Goal: Task Accomplishment & Management: Use online tool/utility

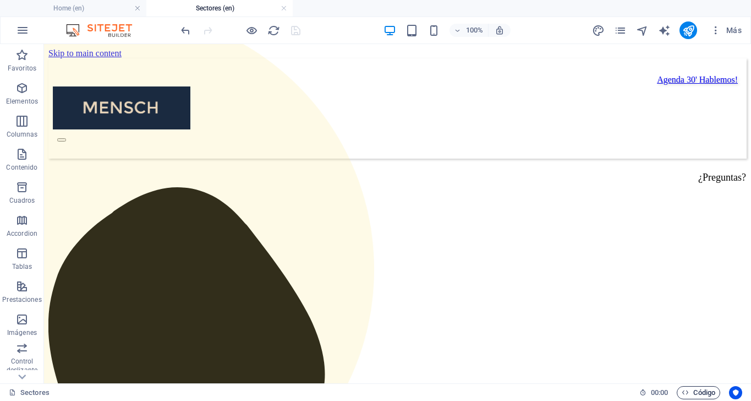
click at [0, 0] on span "Código" at bounding box center [0, 0] width 0 height 0
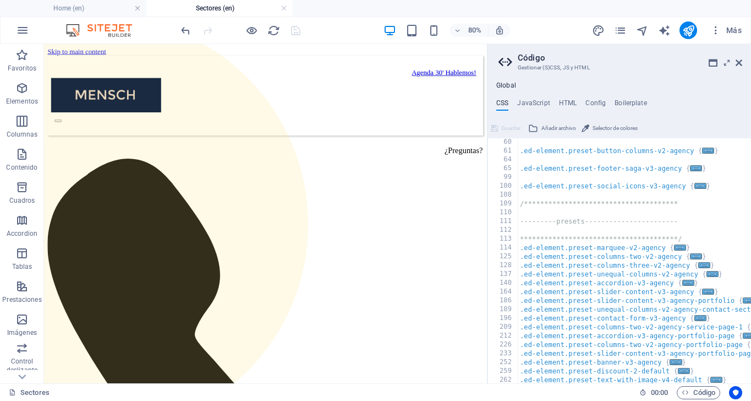
scroll to position [141, 0]
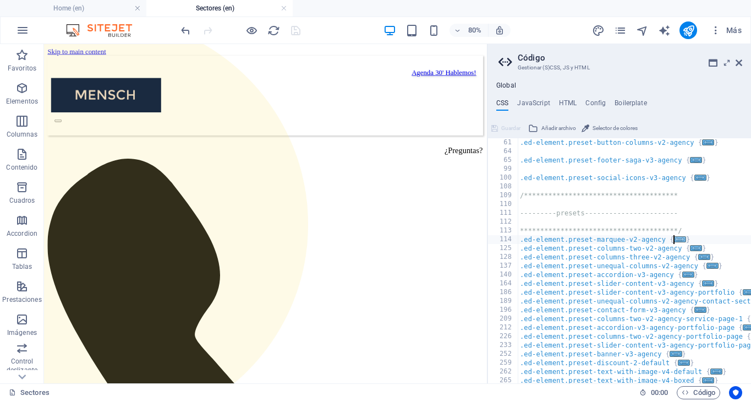
click at [680, 240] on span "..." at bounding box center [680, 239] width 12 height 6
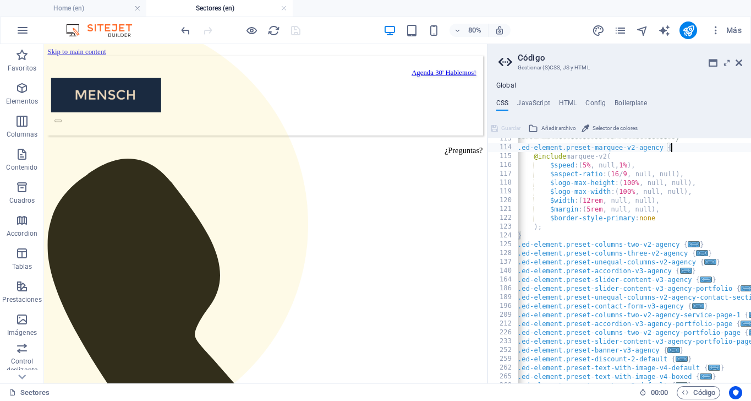
scroll to position [0, 0]
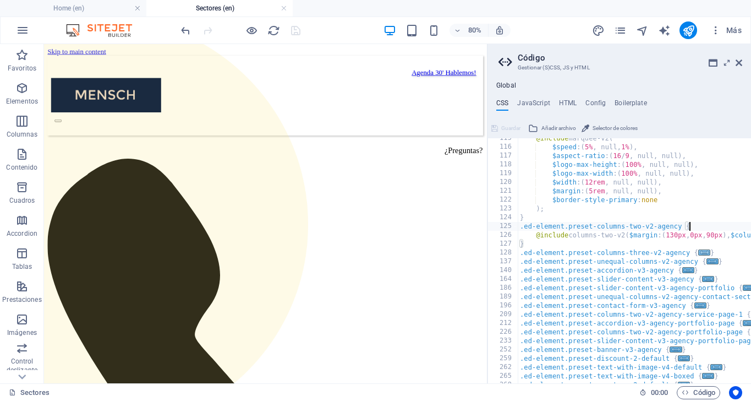
click at [705, 251] on span "..." at bounding box center [704, 252] width 12 height 6
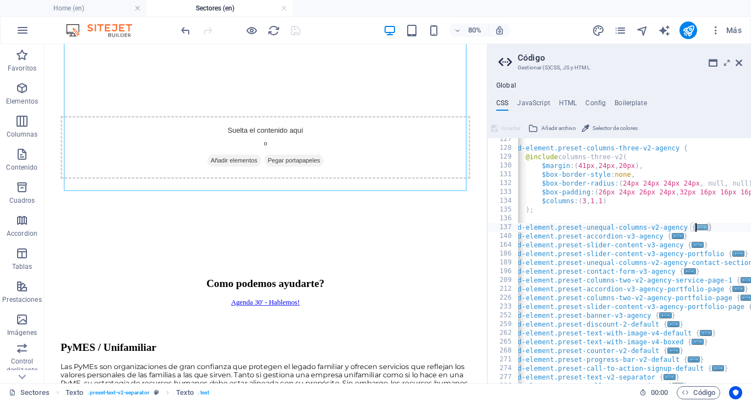
click at [703, 224] on span "..." at bounding box center [702, 227] width 12 height 6
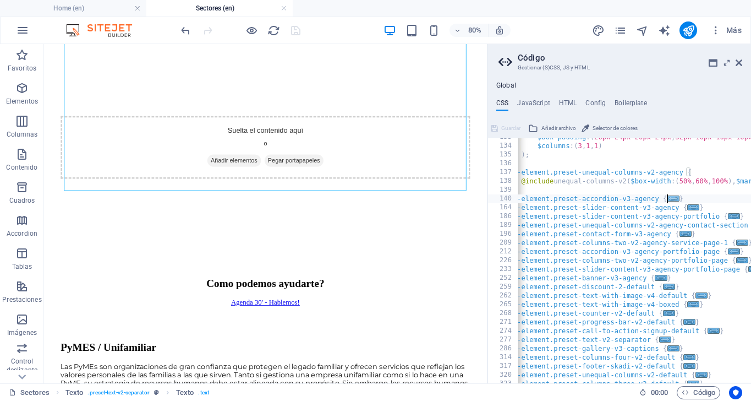
click at [671, 199] on span "..." at bounding box center [673, 198] width 12 height 6
type textarea ".ed-element.preset-accordion-v3-agency {"
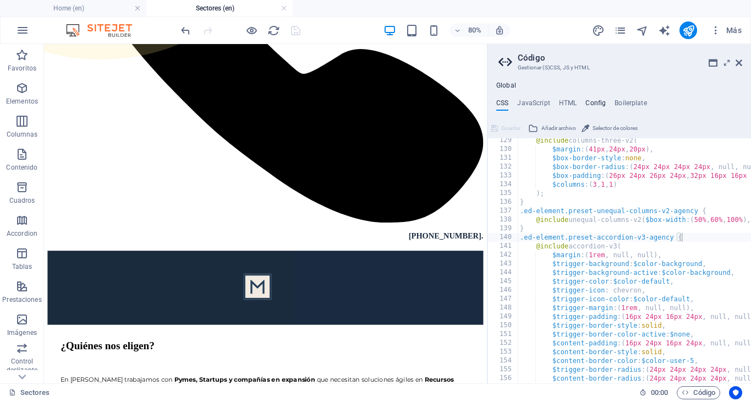
click at [595, 105] on h4 "Config" at bounding box center [595, 105] width 20 height 12
type textarea "$color-background: #f9f9f9;"
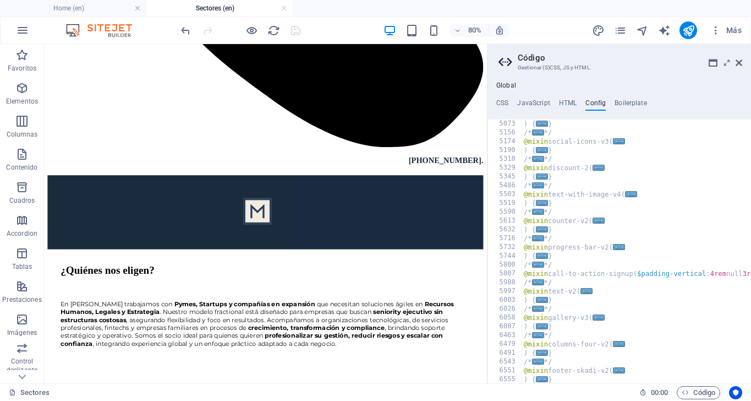
click at [742, 64] on aside "Código Gestionar (S)CSS, JS y HTML Global CSS JavaScript HTML Config Boilerplat…" at bounding box center [619, 213] width 264 height 339
click at [0, 0] on icon at bounding box center [0, 0] width 0 height 0
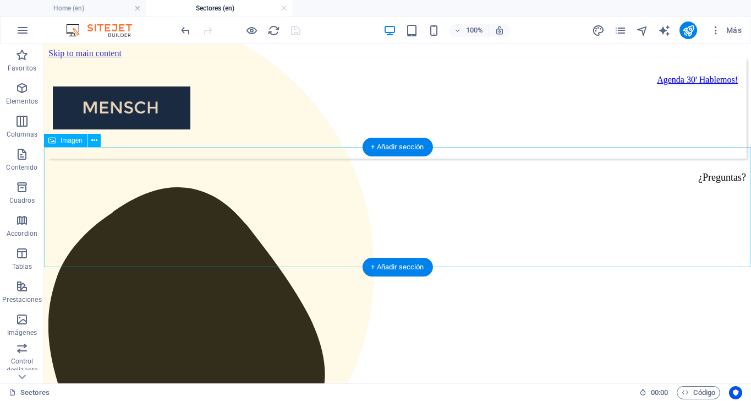
click at [0, 0] on icon at bounding box center [0, 0] width 0 height 0
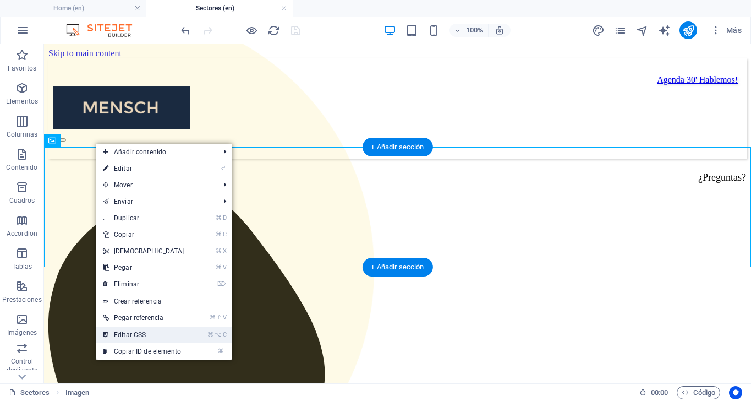
click at [132, 333] on link "⌘ ⌥ C Editar CSS" at bounding box center [143, 334] width 95 height 17
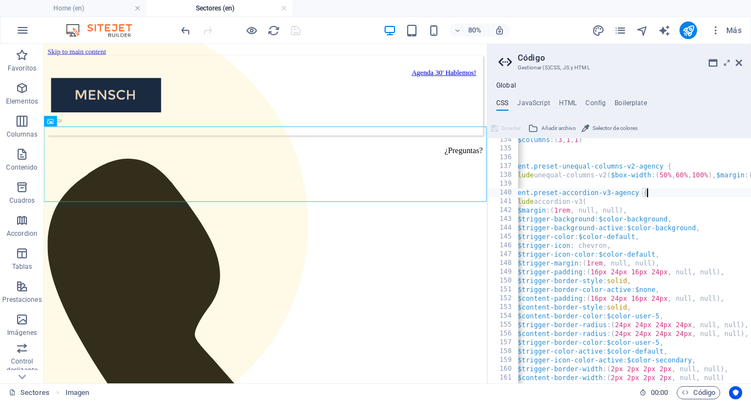
scroll to position [0, 47]
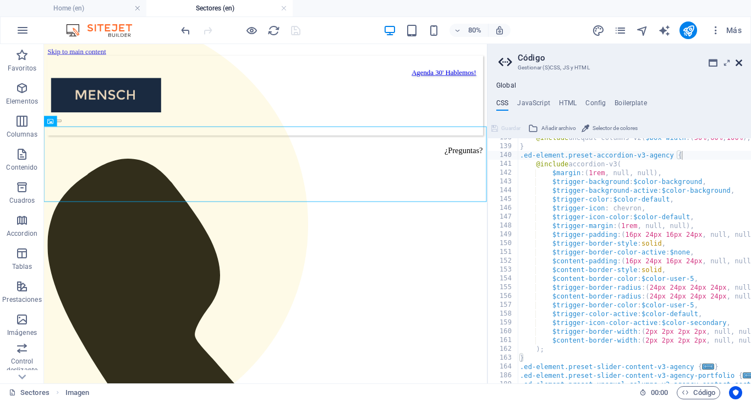
click at [741, 62] on icon at bounding box center [739, 62] width 7 height 9
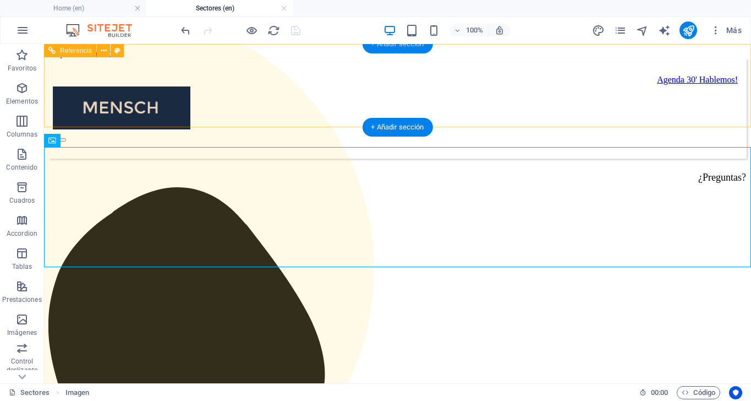
click at [387, 49] on div "+ Añadir sección" at bounding box center [397, 44] width 70 height 19
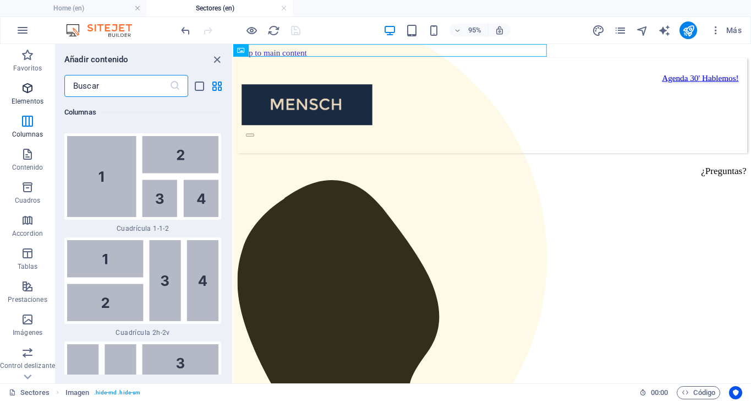
click at [0, 0] on icon "button" at bounding box center [0, 0] width 0 height 0
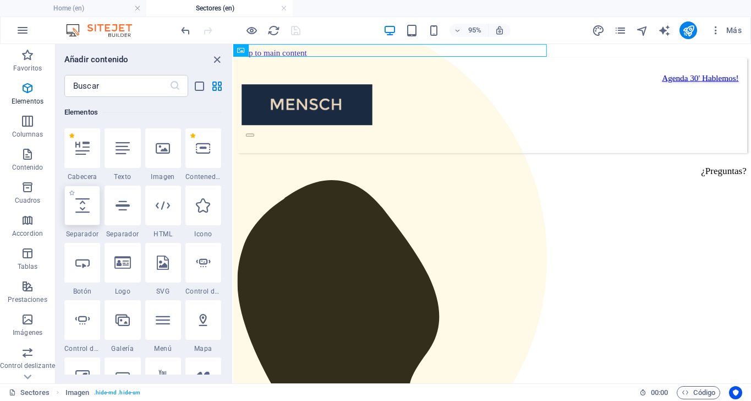
click at [80, 200] on icon at bounding box center [82, 205] width 14 height 14
select select "px"
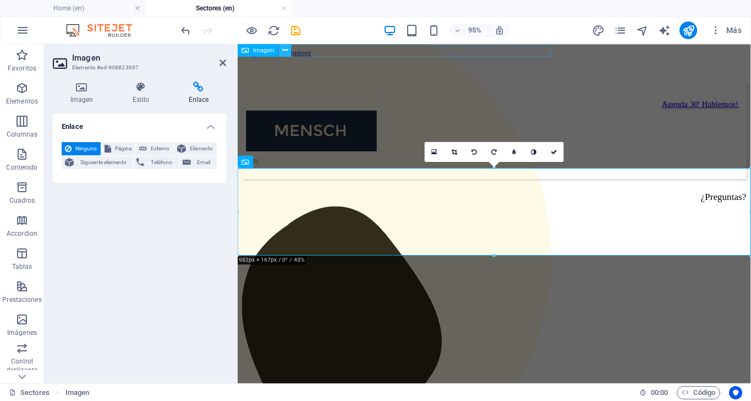
click at [287, 52] on icon at bounding box center [285, 50] width 6 height 11
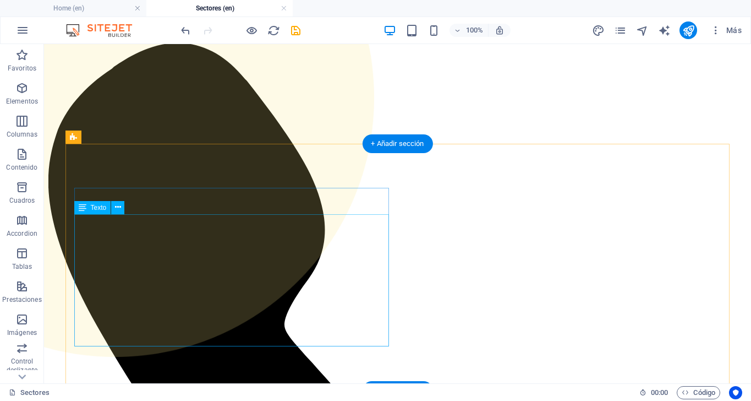
scroll to position [172, 0]
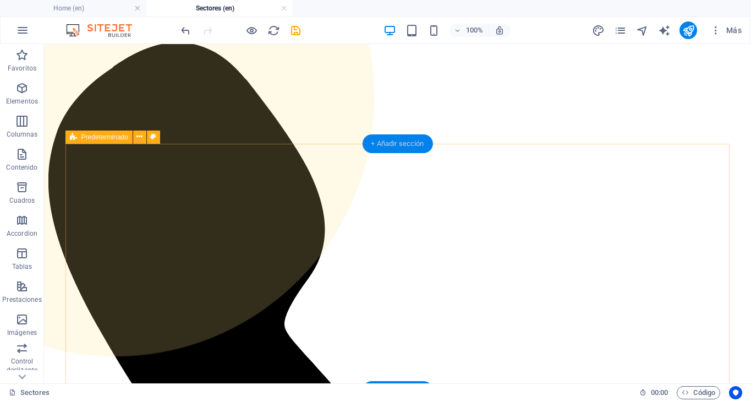
click at [390, 147] on div "+ Añadir sección" at bounding box center [397, 143] width 70 height 19
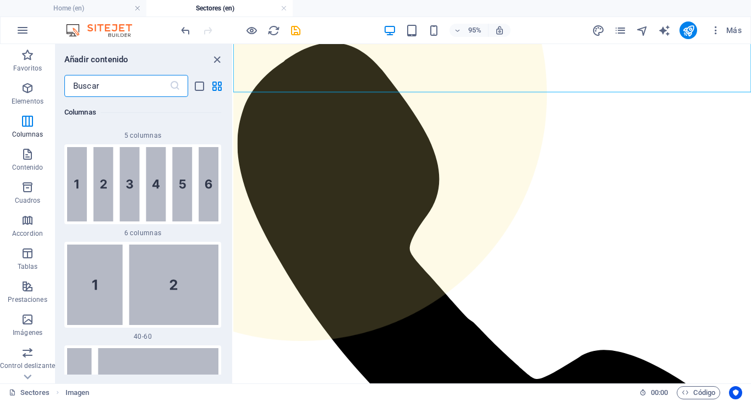
scroll to position [951, 0]
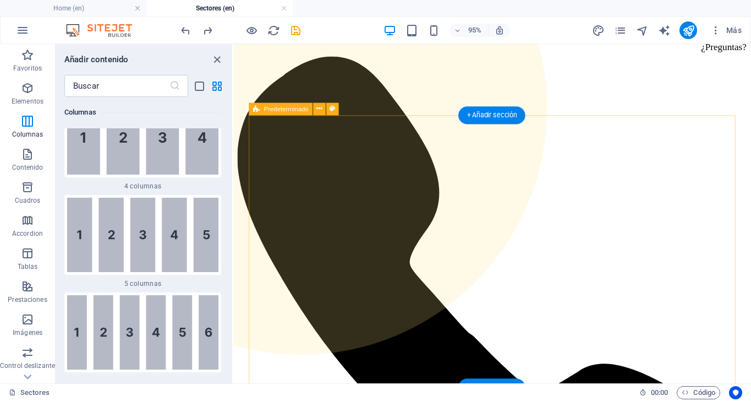
scroll to position [165, 0]
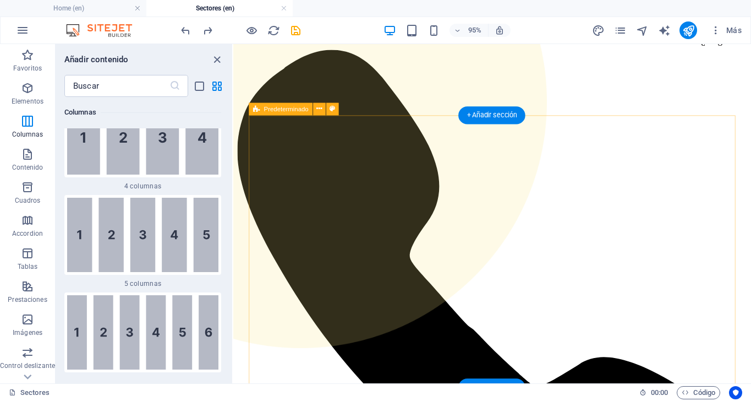
click at [0, 0] on icon at bounding box center [0, 0] width 0 height 0
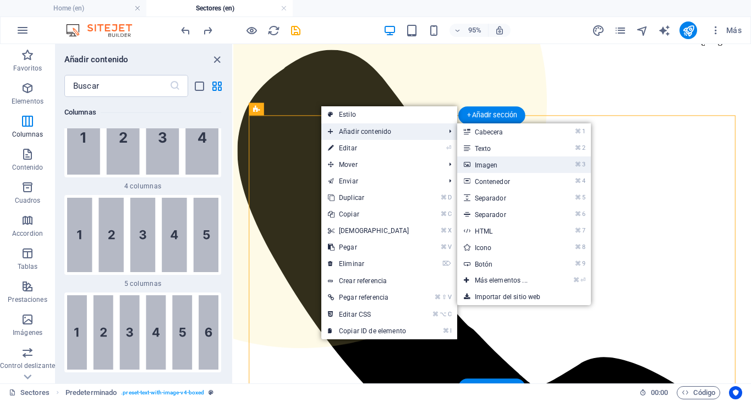
click at [470, 163] on link "⌘ 3 Imagen" at bounding box center [503, 164] width 92 height 17
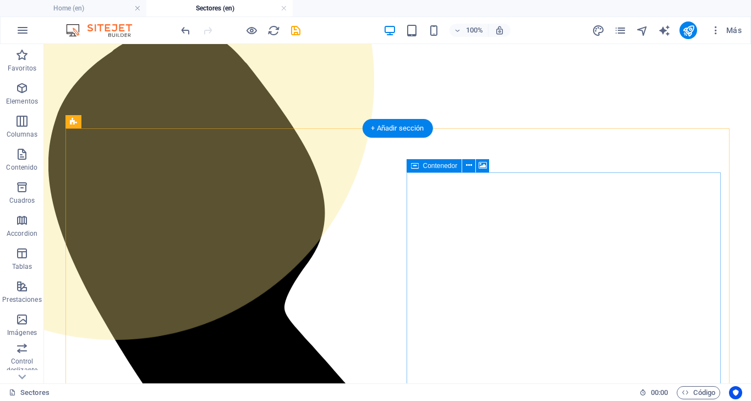
scroll to position [186, 0]
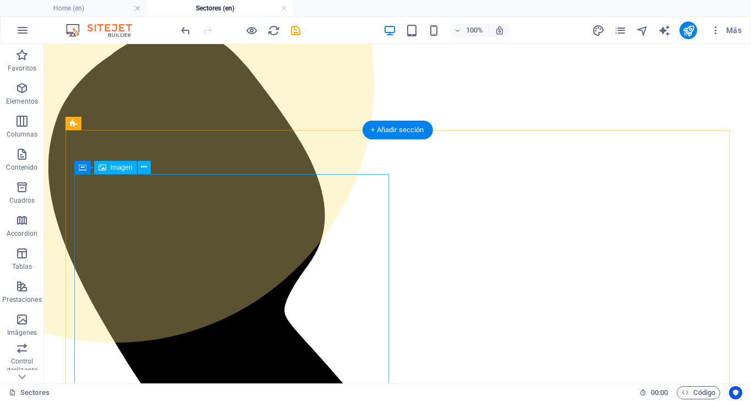
click at [138, 197] on figure at bounding box center [209, 101] width 330 height 486
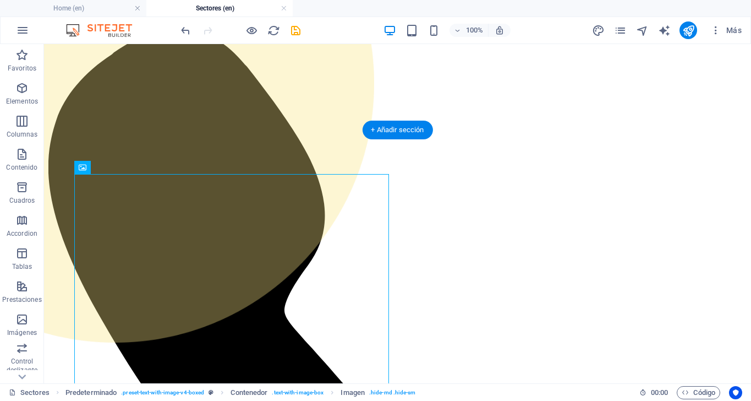
click at [147, 204] on figure at bounding box center [209, 101] width 330 height 486
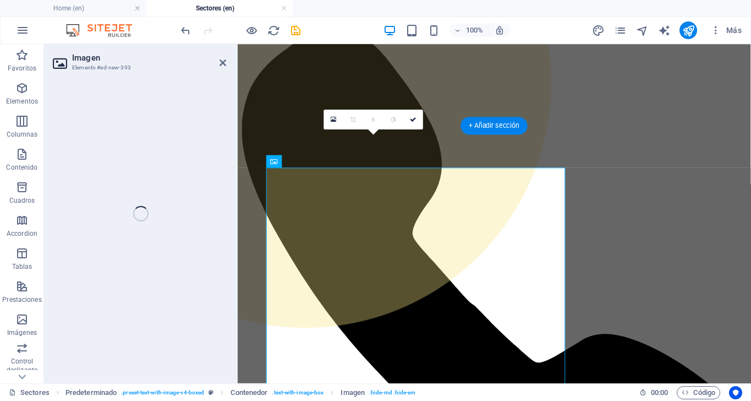
select select "px"
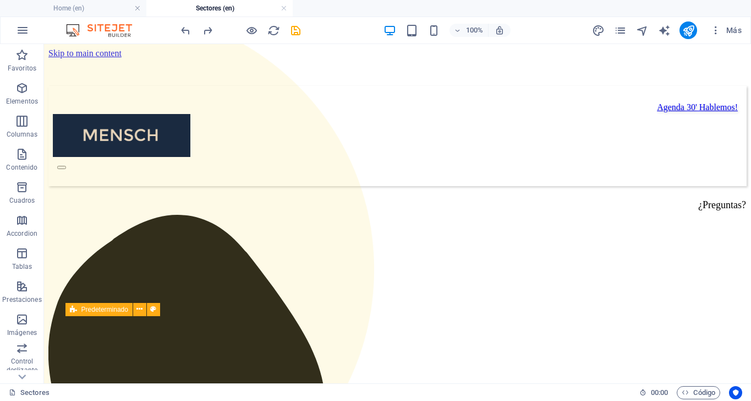
scroll to position [0, 0]
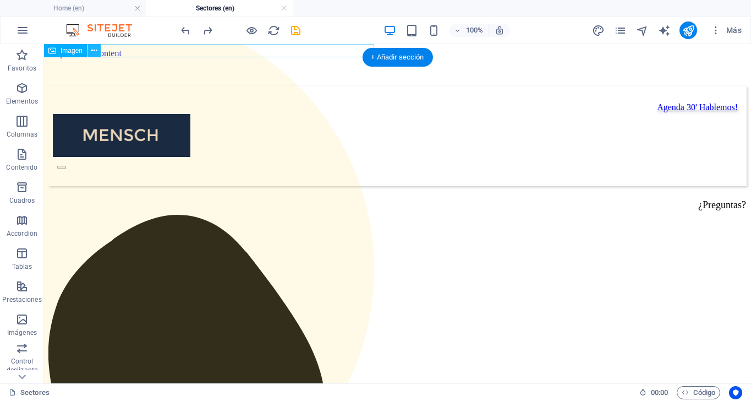
click at [96, 48] on icon at bounding box center [94, 51] width 6 height 12
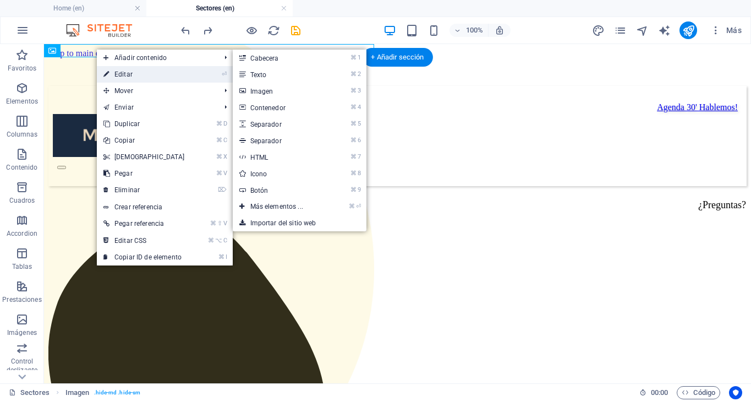
click at [125, 72] on link "⏎ Editar" at bounding box center [144, 74] width 95 height 17
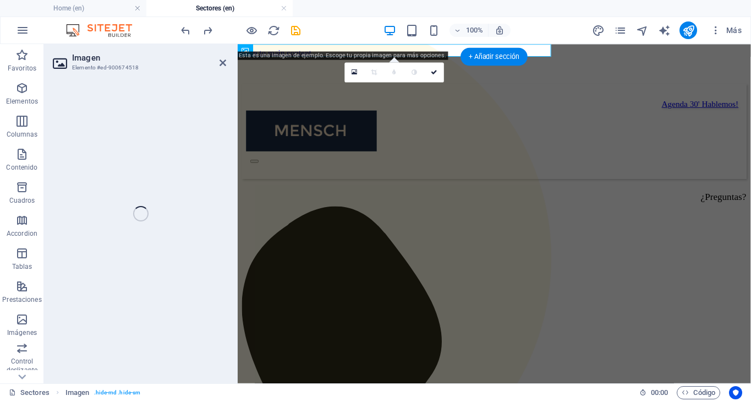
select select "px"
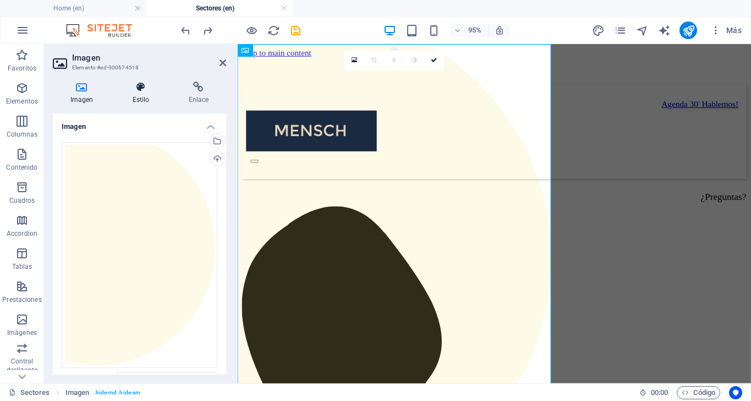
click at [140, 85] on icon at bounding box center [141, 86] width 52 height 11
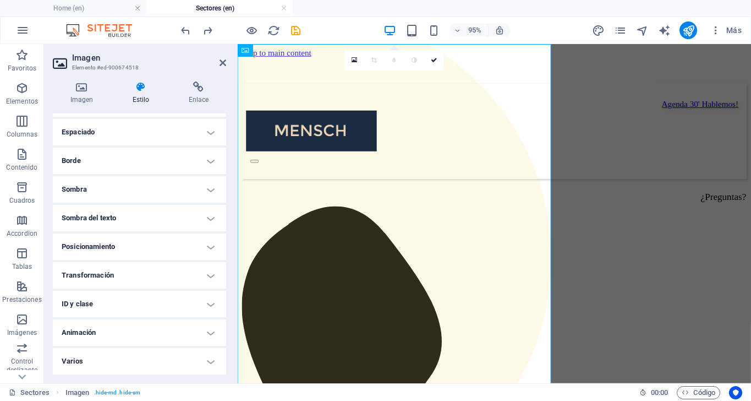
scroll to position [86, 0]
click at [205, 247] on h4 "Posicionamiento" at bounding box center [139, 247] width 173 height 26
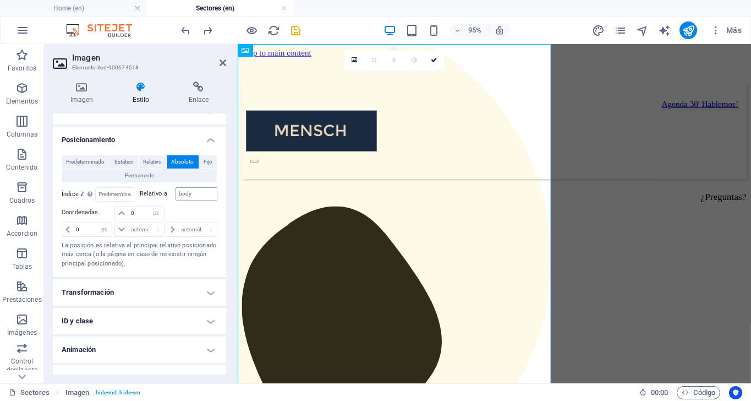
scroll to position [195, 0]
click at [196, 192] on input "body" at bounding box center [197, 191] width 42 height 13
click at [198, 193] on input "body" at bounding box center [197, 191] width 42 height 13
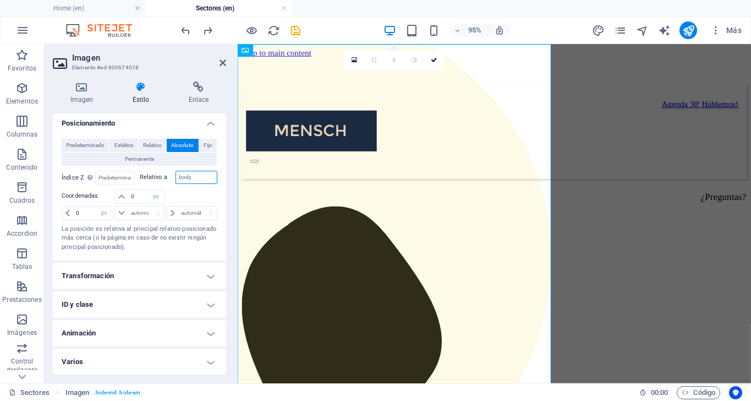
scroll to position [209, 0]
click at [211, 277] on h4 "Transformación" at bounding box center [139, 276] width 173 height 26
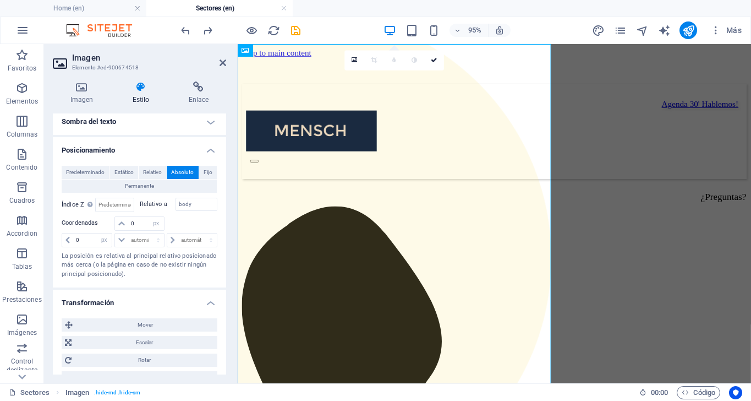
scroll to position [96, 0]
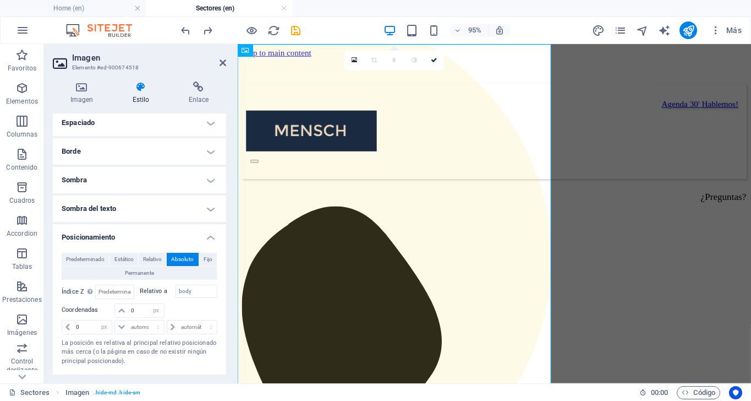
click at [226, 61] on aside "Imagen Elemento #ed-900674518 Imagen Estilo Enlace Imagen Arrastra archivos aqu…" at bounding box center [141, 213] width 194 height 339
click at [225, 67] on link at bounding box center [223, 62] width 7 height 9
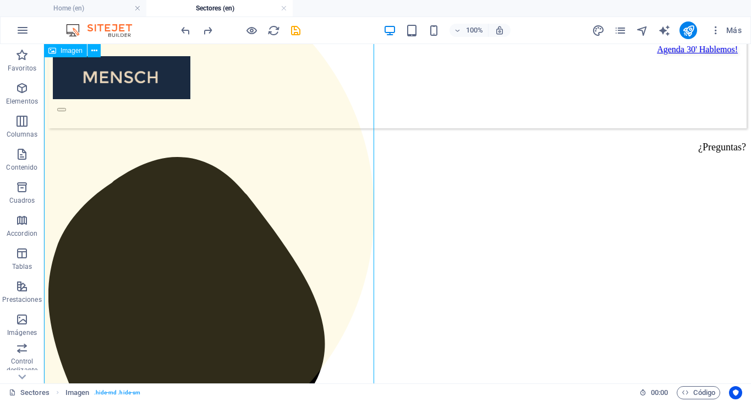
scroll to position [53, 0]
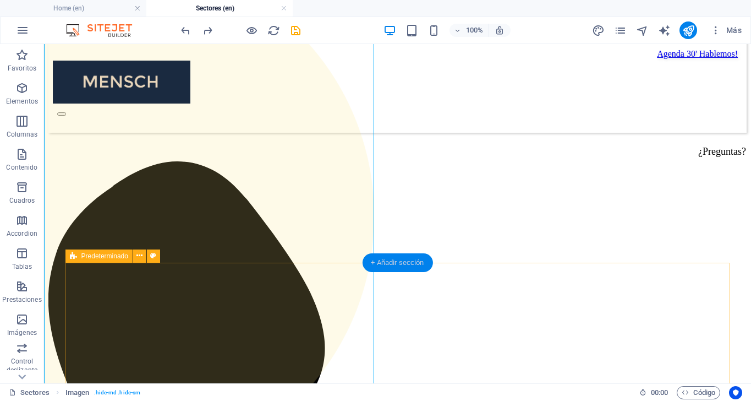
click at [398, 266] on div "+ Añadir sección" at bounding box center [397, 262] width 70 height 19
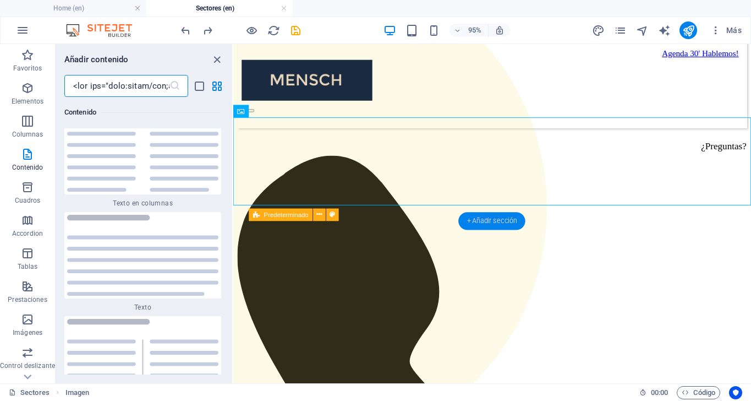
scroll to position [0, 0]
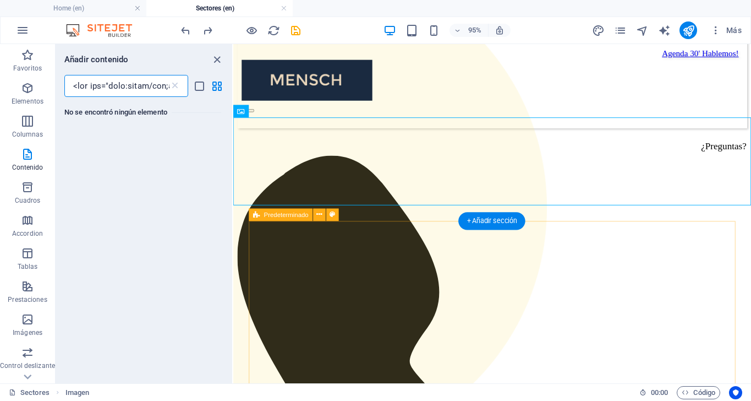
type input "<img src="data:image/gif;base64,R0lGODlhWgAyAPf/AP///3hLLfXILXdNK+tQHk8xHmlCJfF…"
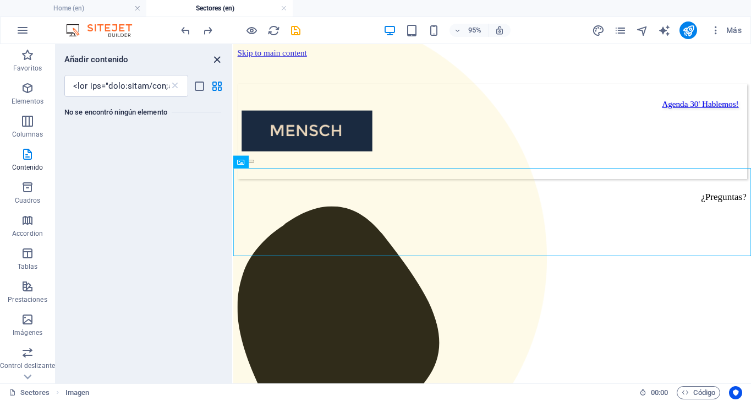
click at [216, 59] on icon "close panel" at bounding box center [217, 59] width 13 height 13
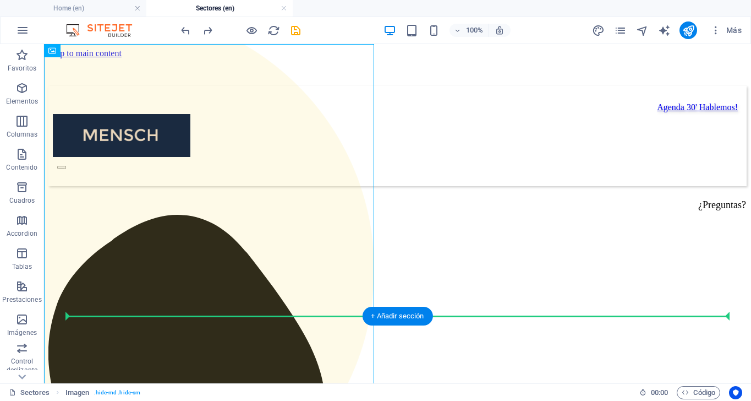
drag, startPoint x: 206, startPoint y: 54, endPoint x: 267, endPoint y: 322, distance: 275.3
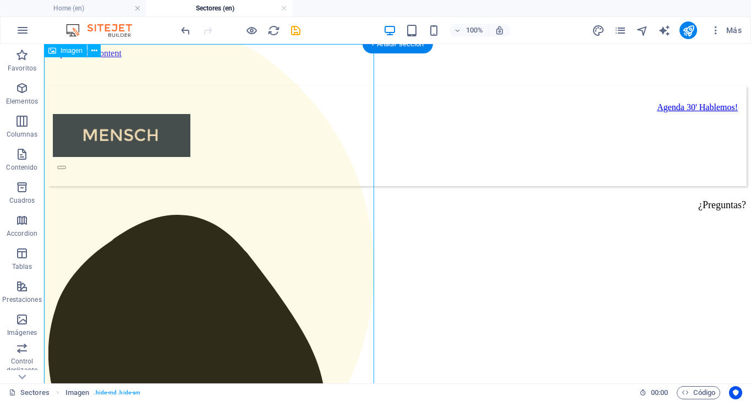
click at [228, 49] on figure at bounding box center [209, 287] width 330 height 486
drag, startPoint x: 210, startPoint y: 49, endPoint x: 254, endPoint y: 259, distance: 214.8
click at [254, 259] on figure at bounding box center [209, 287] width 330 height 486
click at [91, 48] on icon at bounding box center [94, 51] width 6 height 12
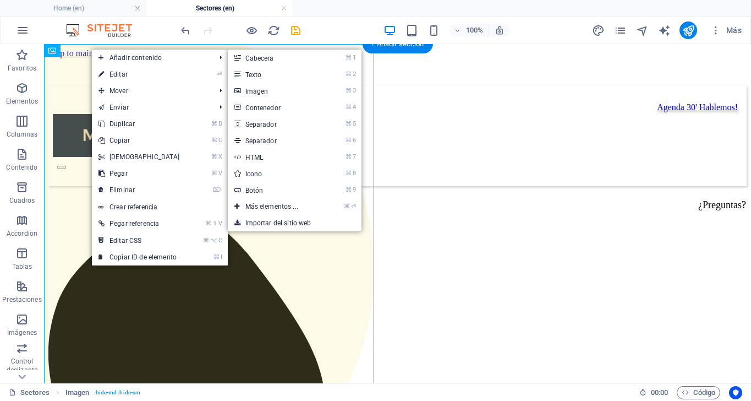
click at [70, 63] on figure at bounding box center [209, 287] width 330 height 486
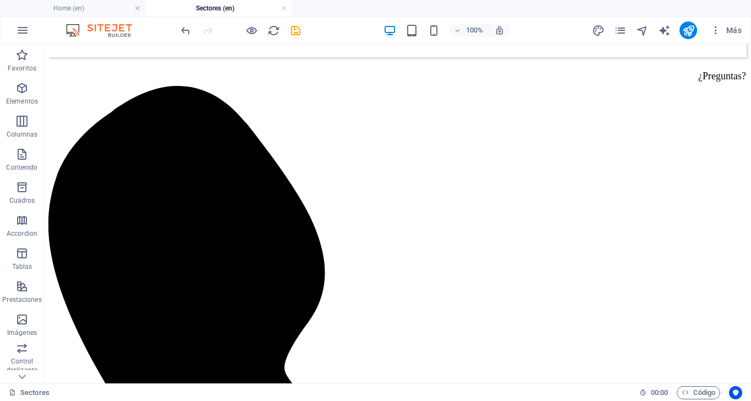
scroll to position [136, 0]
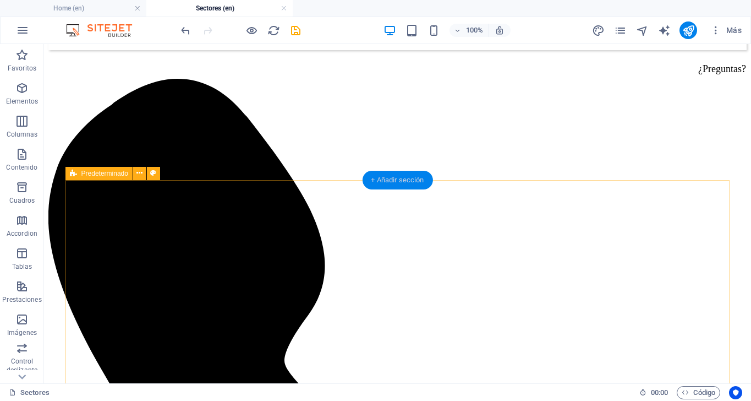
click at [389, 183] on div "+ Añadir sección" at bounding box center [397, 180] width 70 height 19
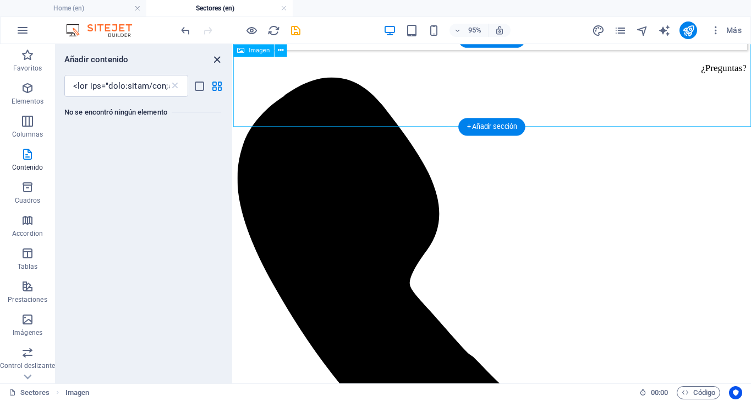
click at [215, 57] on icon "close panel" at bounding box center [217, 59] width 13 height 13
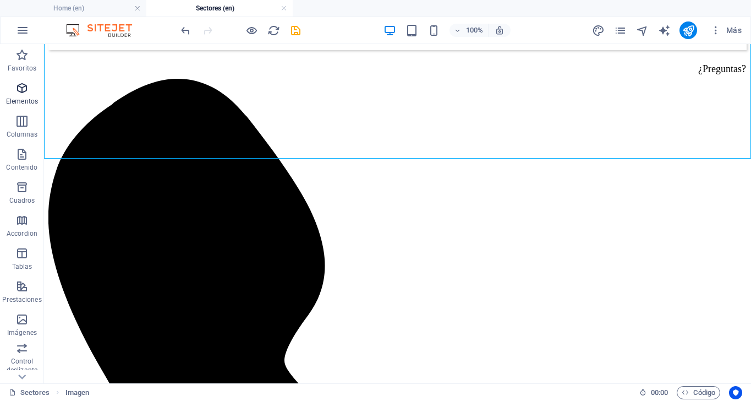
click at [29, 85] on span "Elementos" at bounding box center [22, 94] width 44 height 26
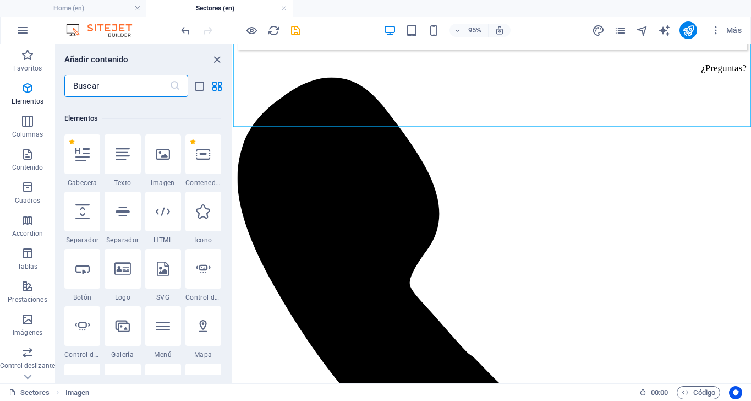
scroll to position [207, 0]
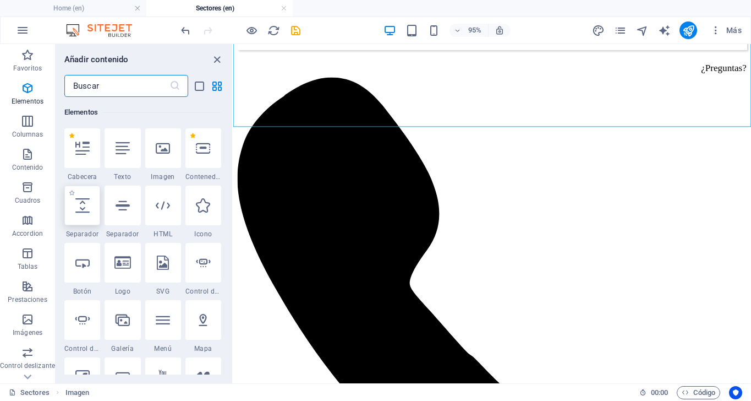
click at [85, 206] on icon at bounding box center [82, 205] width 14 height 14
select select "px"
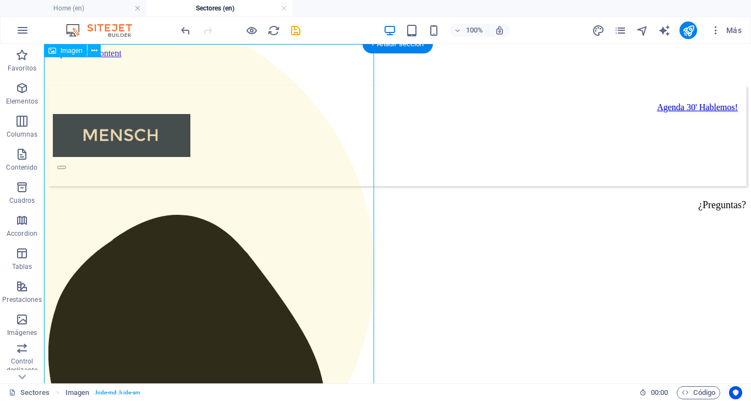
scroll to position [0, 0]
click at [99, 50] on button at bounding box center [93, 50] width 13 height 13
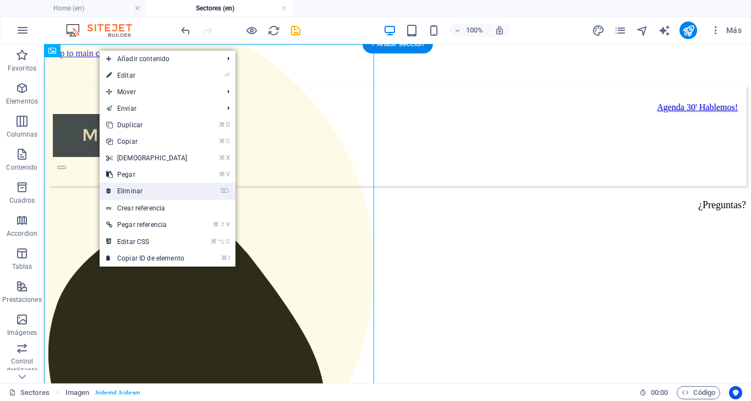
click at [142, 186] on link "⌦ Eliminar" at bounding box center [147, 191] width 95 height 17
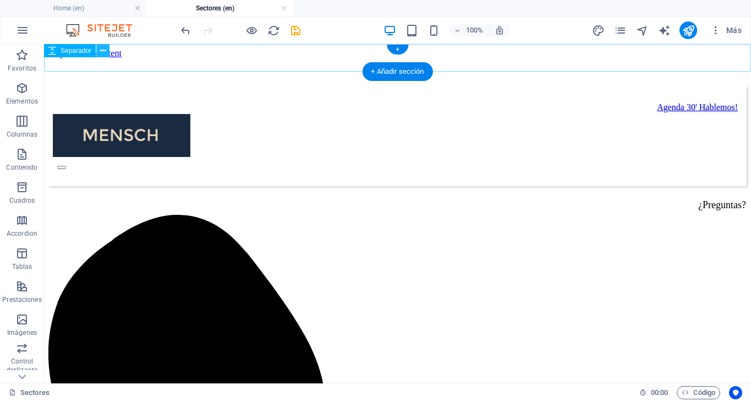
click at [103, 48] on icon at bounding box center [103, 51] width 6 height 12
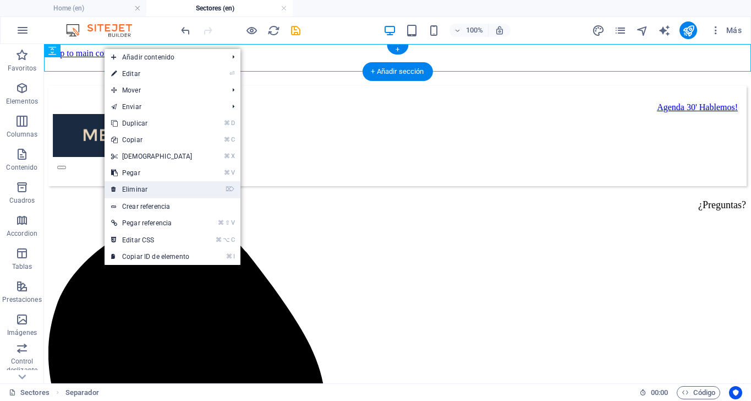
click at [158, 183] on link "⌦ Eliminar" at bounding box center [152, 189] width 95 height 17
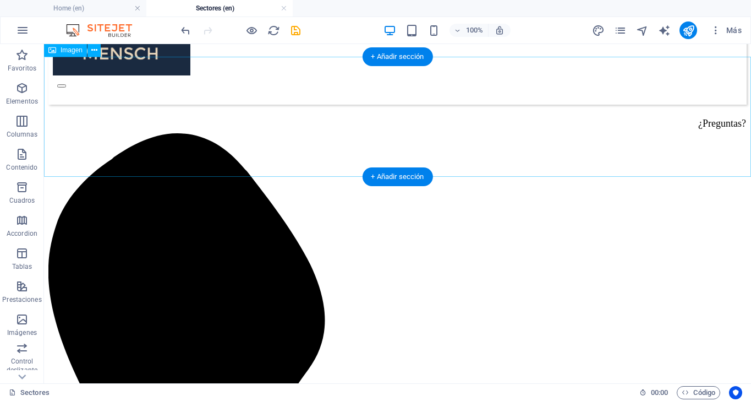
scroll to position [92, 0]
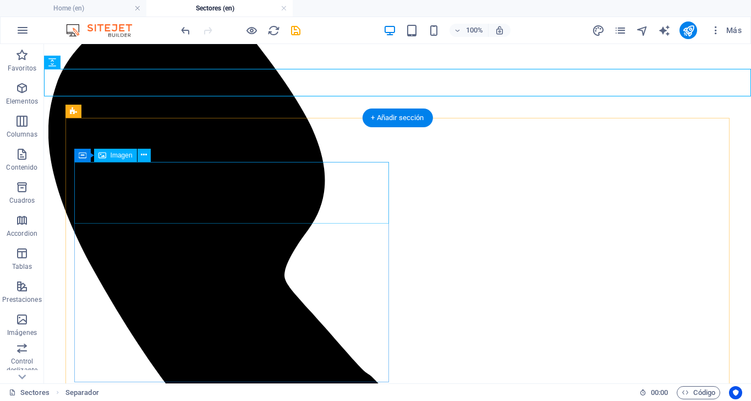
scroll to position [198, 0]
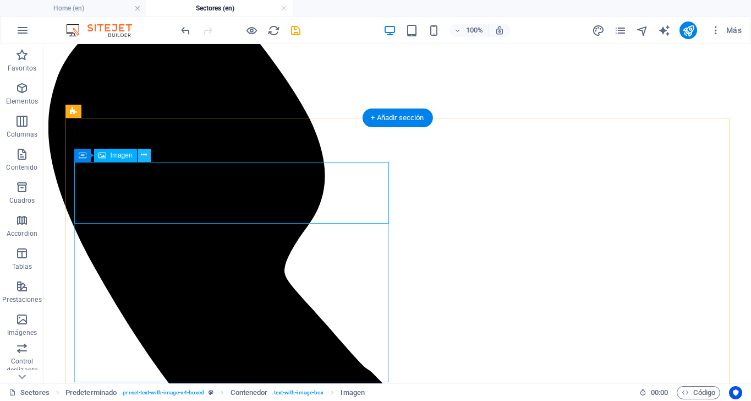
click at [147, 153] on icon at bounding box center [144, 155] width 6 height 12
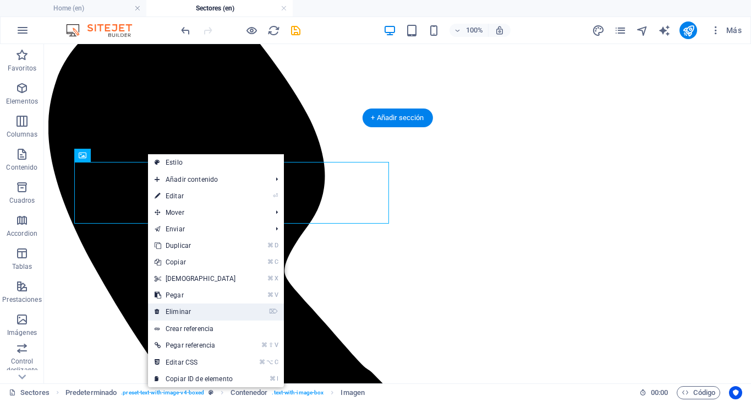
click at [187, 307] on link "⌦ Eliminar" at bounding box center [195, 311] width 95 height 17
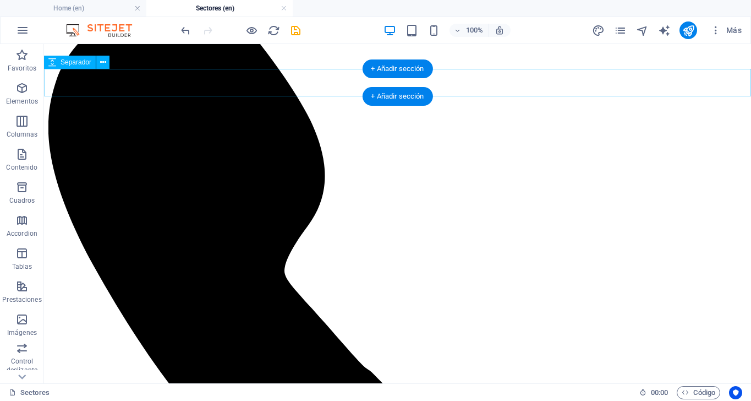
select select "px"
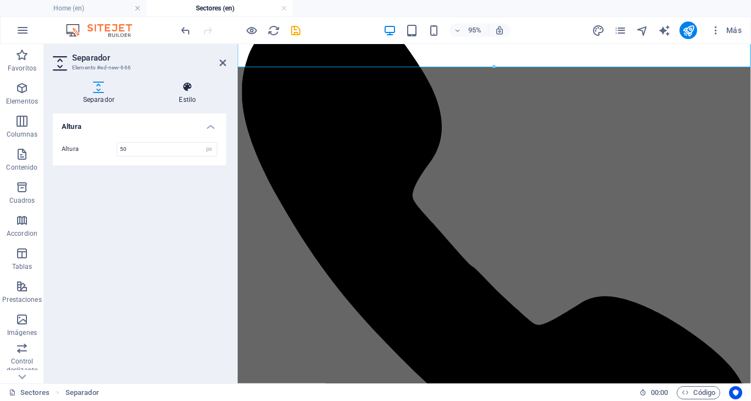
click at [193, 90] on icon at bounding box center [187, 86] width 77 height 11
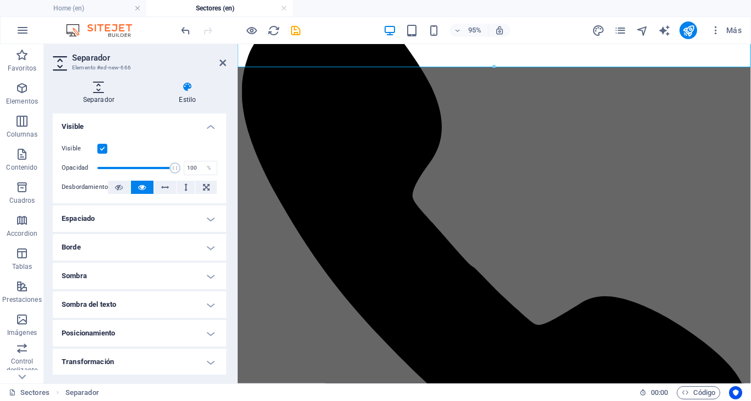
click at [95, 94] on h4 "Separador" at bounding box center [101, 92] width 96 height 23
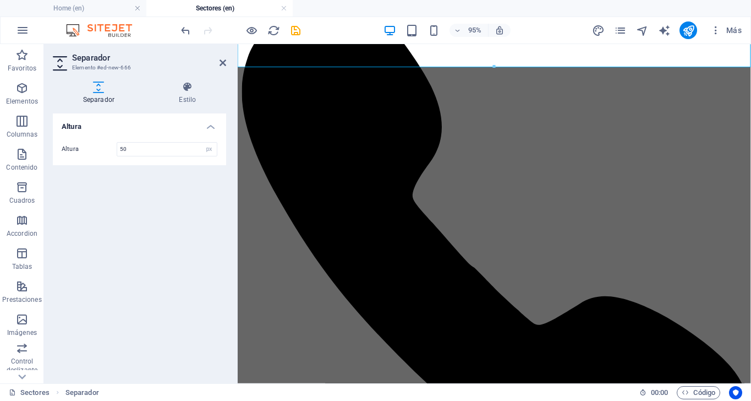
click at [220, 69] on header "Separador Elemento #ed-new-666" at bounding box center [139, 58] width 173 height 29
click at [217, 61] on h2 "Separador" at bounding box center [149, 58] width 154 height 10
click at [223, 65] on icon at bounding box center [223, 62] width 7 height 9
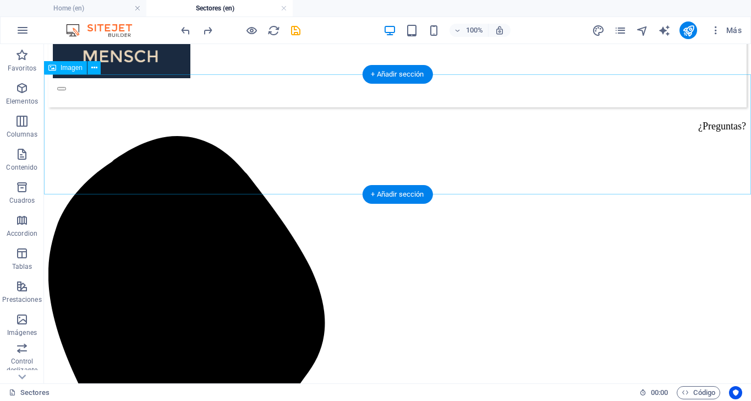
scroll to position [92, 0]
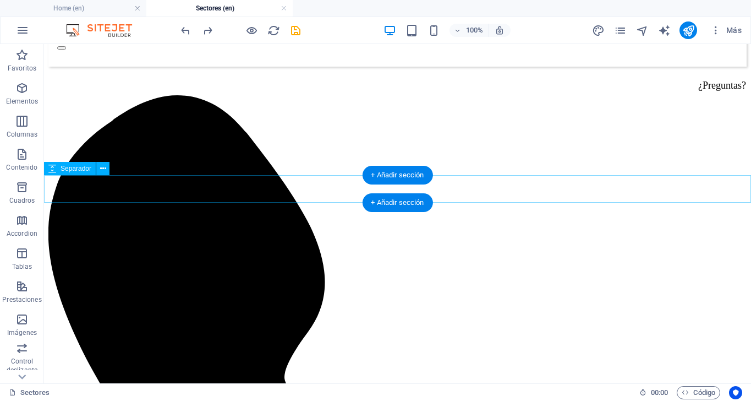
click at [104, 172] on icon at bounding box center [103, 169] width 6 height 12
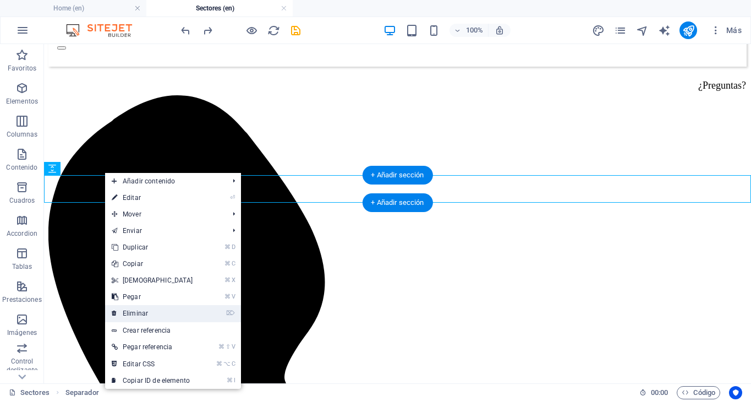
click at [151, 308] on link "⌦ Eliminar" at bounding box center [152, 313] width 95 height 17
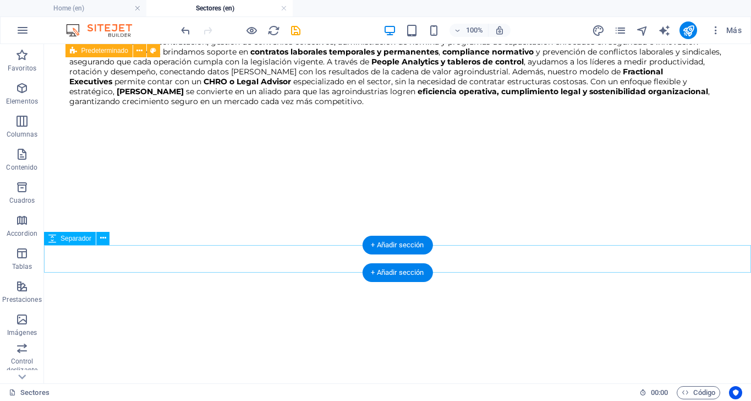
scroll to position [2212, 0]
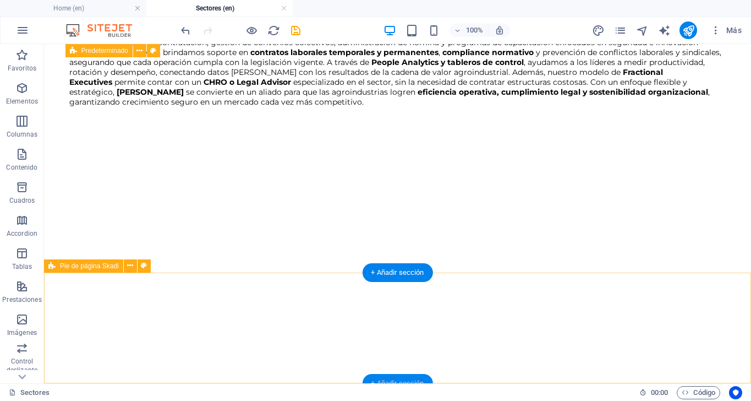
click at [414, 377] on div "+ Añadir sección" at bounding box center [397, 383] width 70 height 19
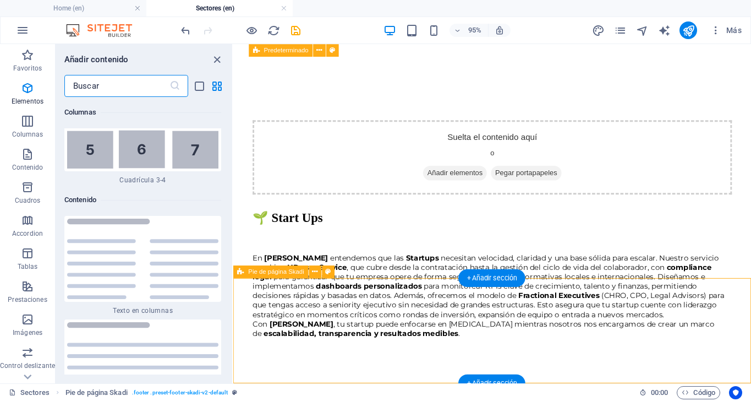
scroll to position [3733, 0]
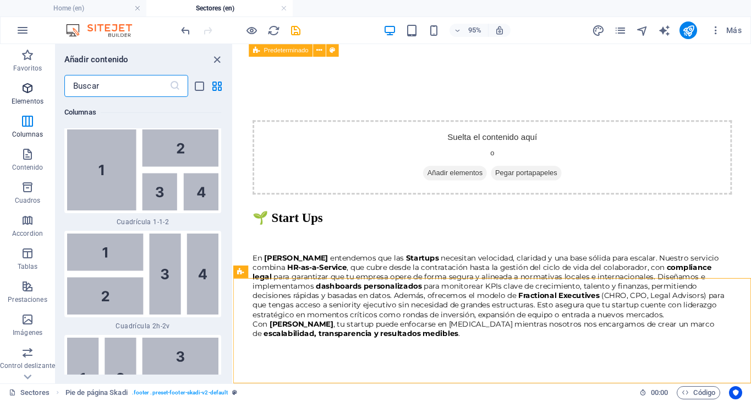
click at [20, 92] on span "Elementos" at bounding box center [27, 94] width 55 height 26
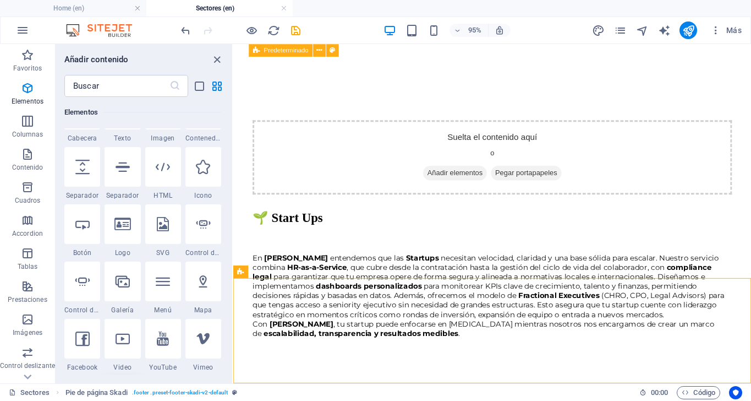
scroll to position [207, 0]
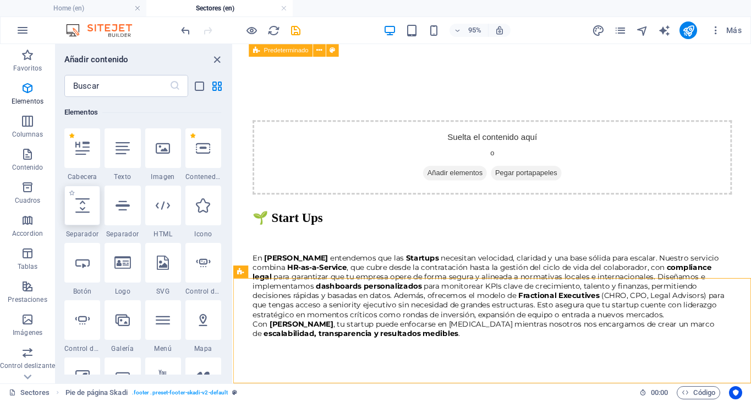
click at [84, 199] on icon at bounding box center [82, 205] width 14 height 14
select select "px"
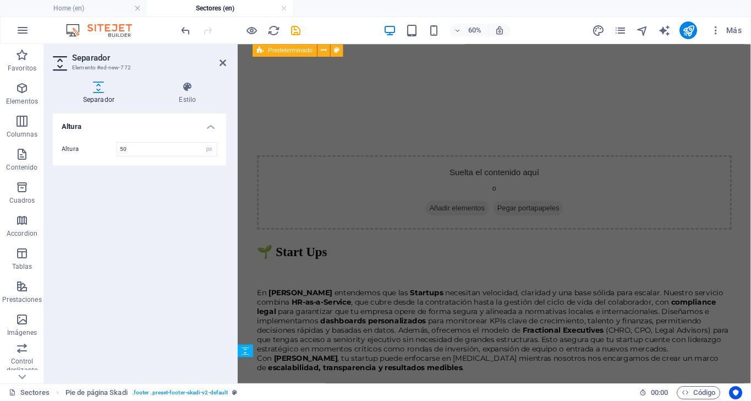
scroll to position [2533, 0]
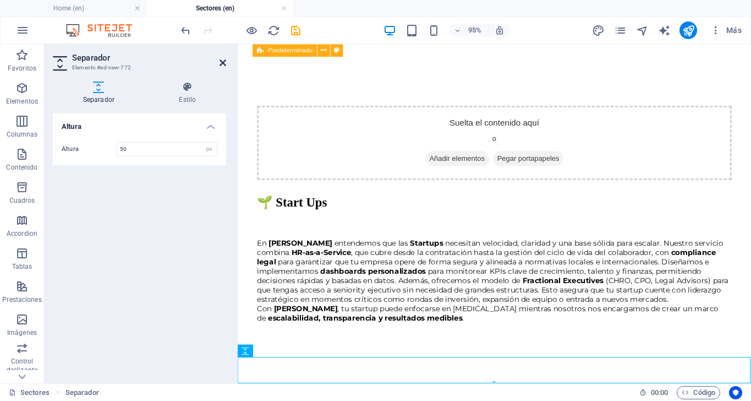
click at [223, 63] on icon at bounding box center [223, 62] width 7 height 9
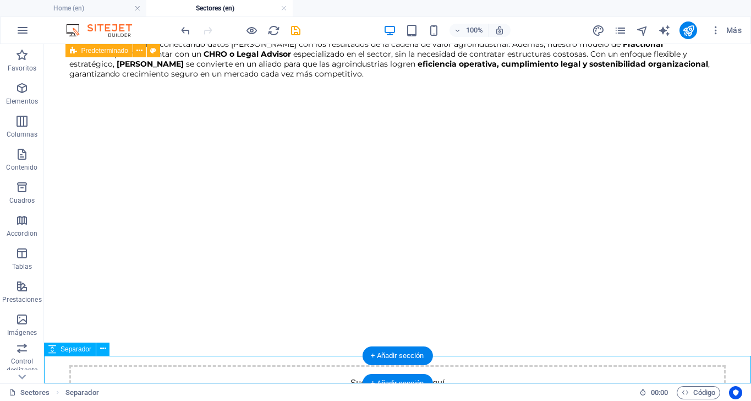
scroll to position [2240, 0]
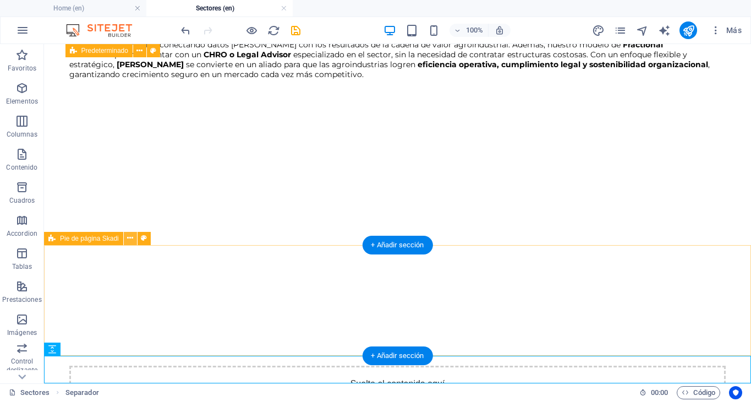
click at [129, 238] on icon at bounding box center [130, 238] width 6 height 12
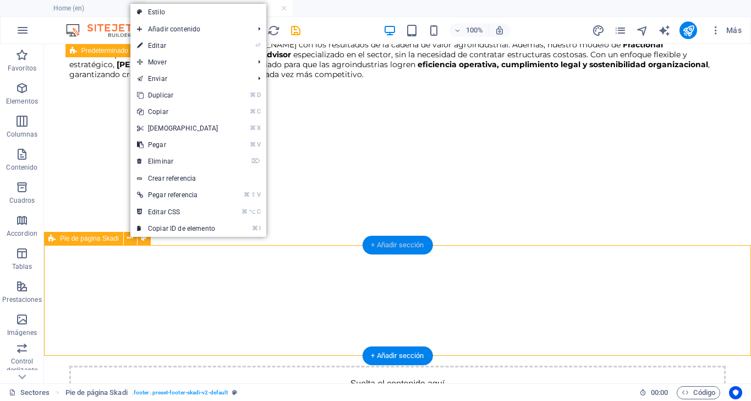
click at [387, 242] on div "+ Añadir sección" at bounding box center [397, 245] width 70 height 19
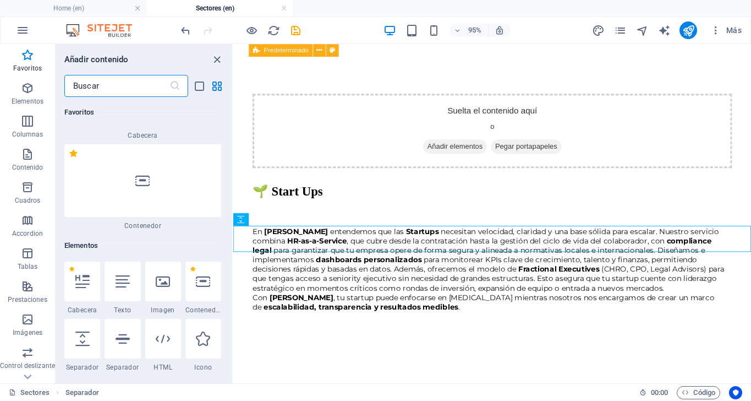
scroll to position [78, 0]
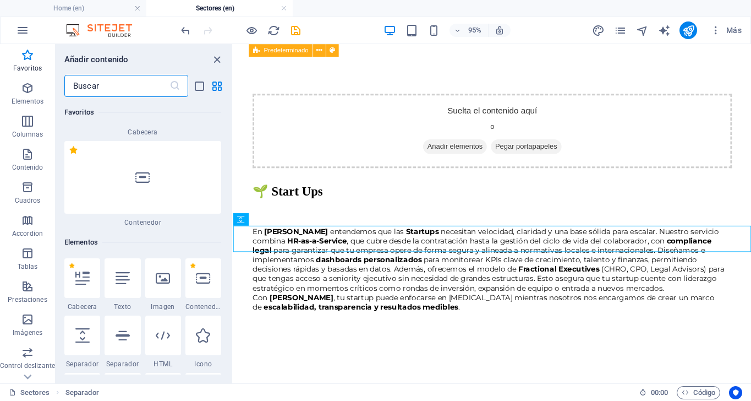
click at [146, 177] on icon at bounding box center [142, 177] width 14 height 14
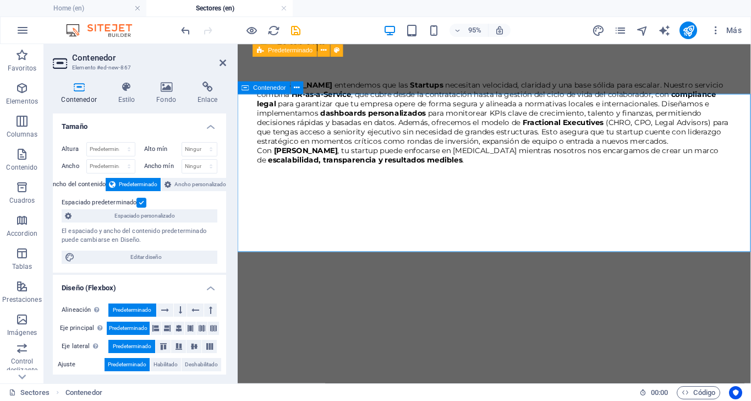
scroll to position [2699, 0]
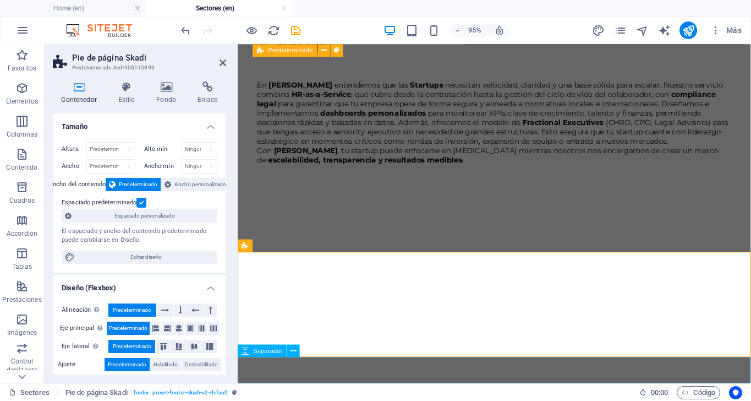
select select "px"
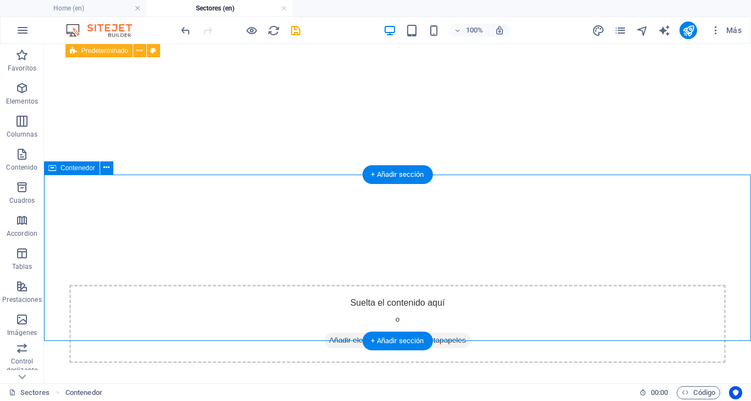
scroll to position [2286, 0]
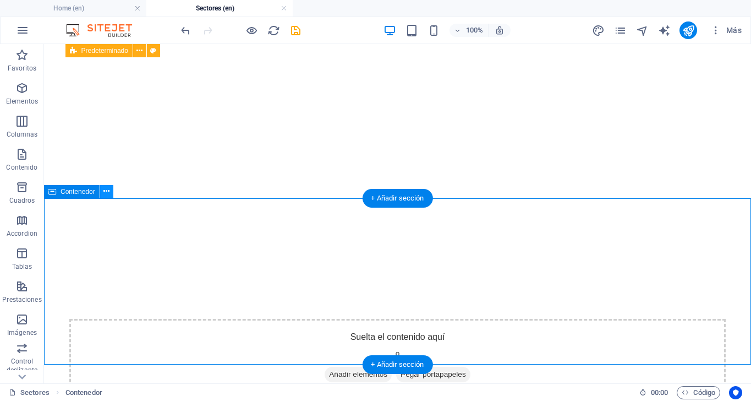
click at [103, 194] on icon at bounding box center [106, 191] width 6 height 12
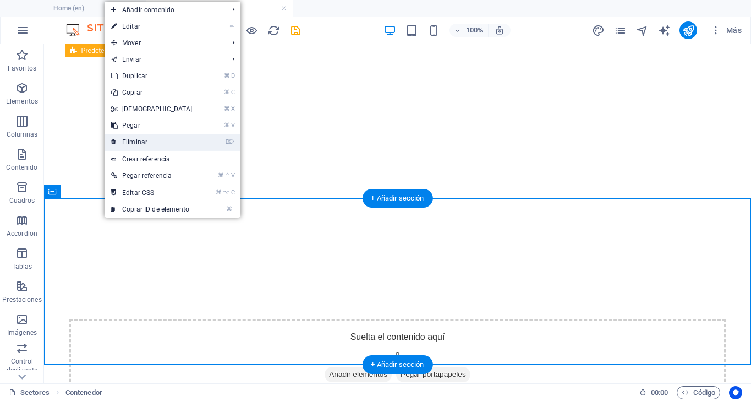
click at [135, 143] on link "⌦ Eliminar" at bounding box center [152, 142] width 95 height 17
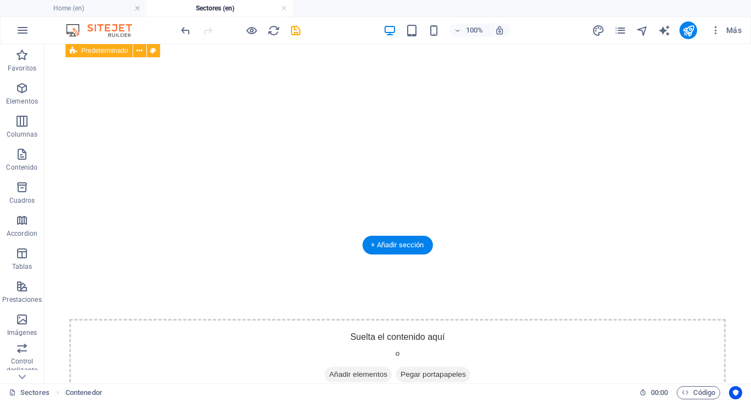
scroll to position [2240, 0]
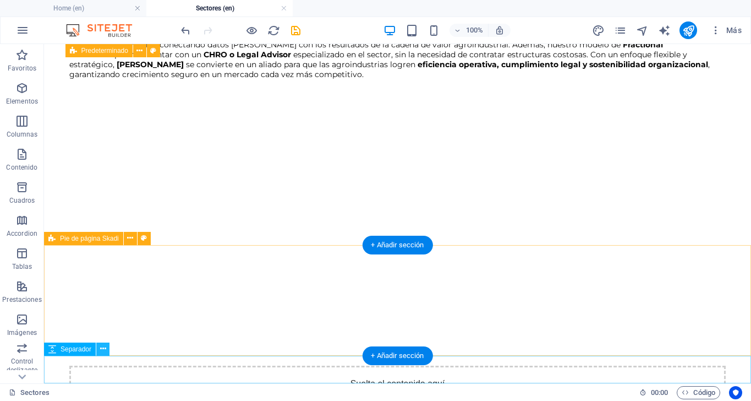
click at [105, 350] on icon at bounding box center [103, 349] width 6 height 12
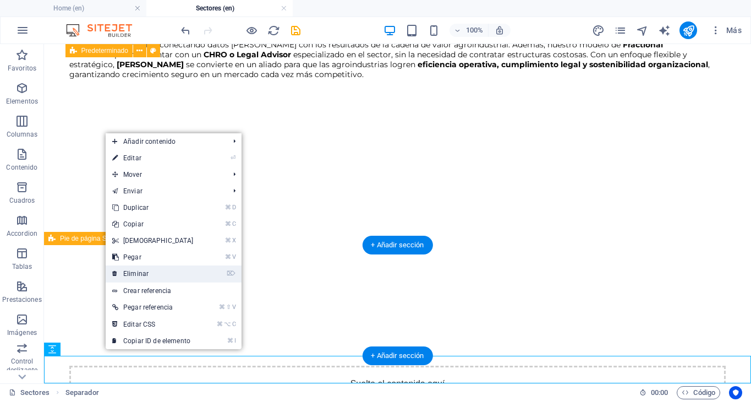
click at [143, 276] on link "⌦ Eliminar" at bounding box center [153, 273] width 95 height 17
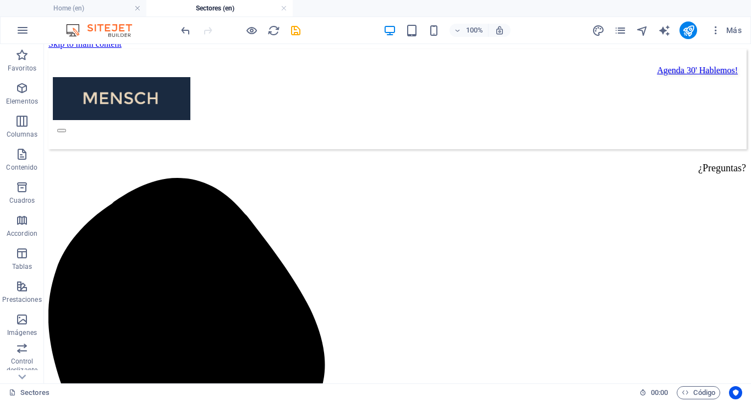
scroll to position [0, 0]
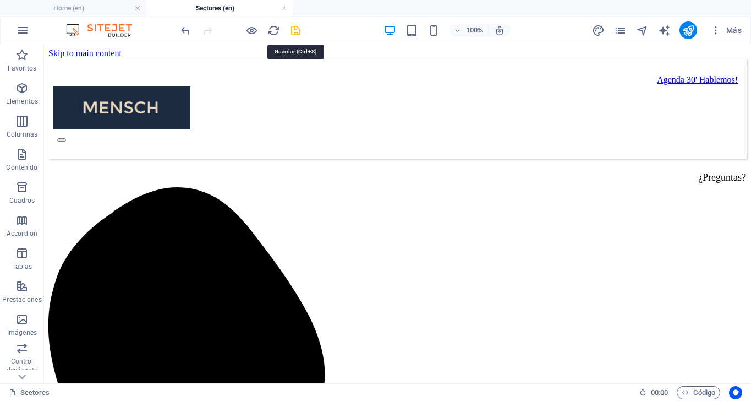
click at [0, 0] on icon "save" at bounding box center [0, 0] width 0 height 0
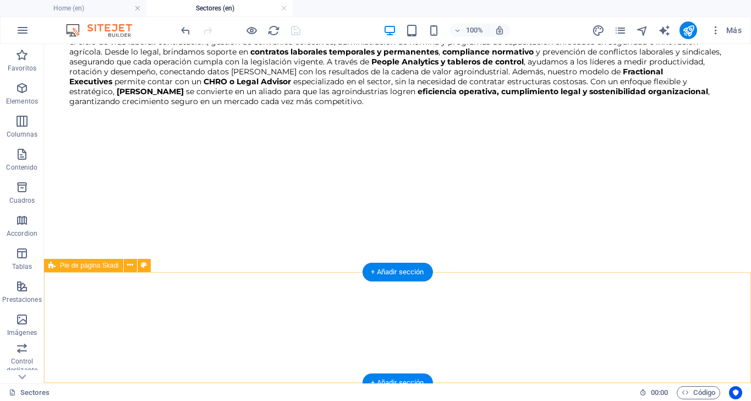
scroll to position [2212, 0]
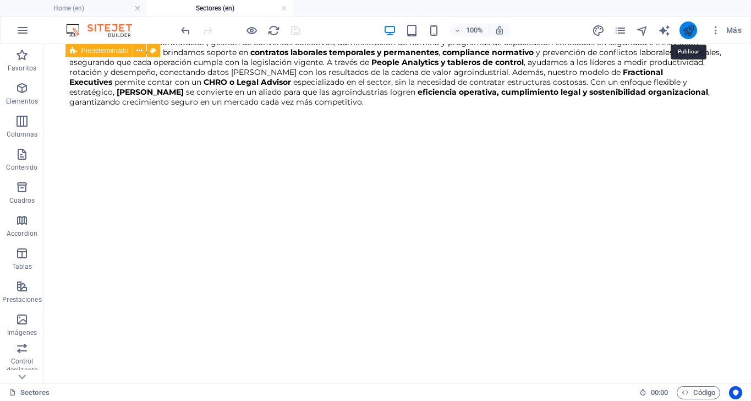
click at [0, 0] on icon "publish" at bounding box center [0, 0] width 0 height 0
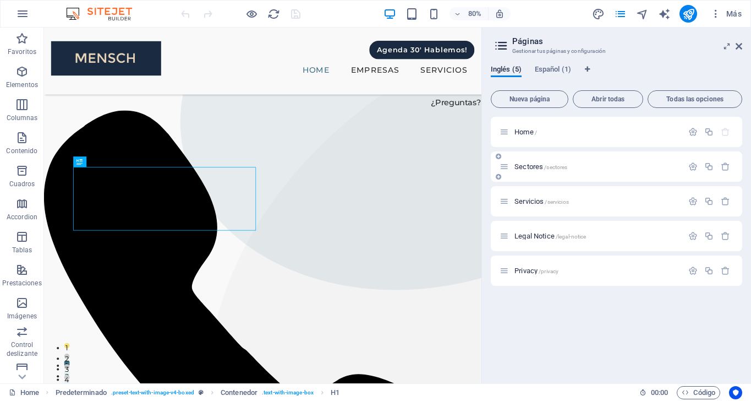
click at [525, 167] on span "Sectores /sectores" at bounding box center [541, 166] width 53 height 8
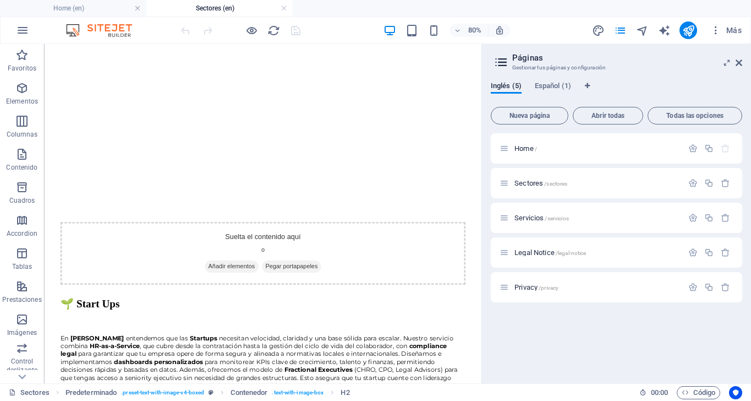
scroll to position [2335, 0]
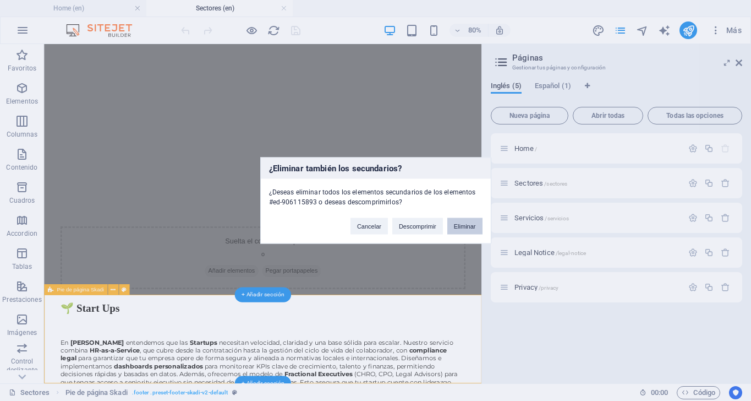
click at [0, 0] on button "Eliminar" at bounding box center [0, 0] width 0 height 0
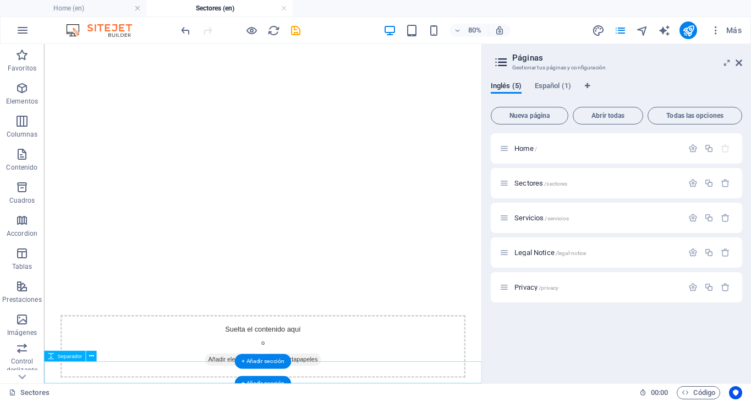
click at [0, 0] on icon at bounding box center [0, 0] width 0 height 0
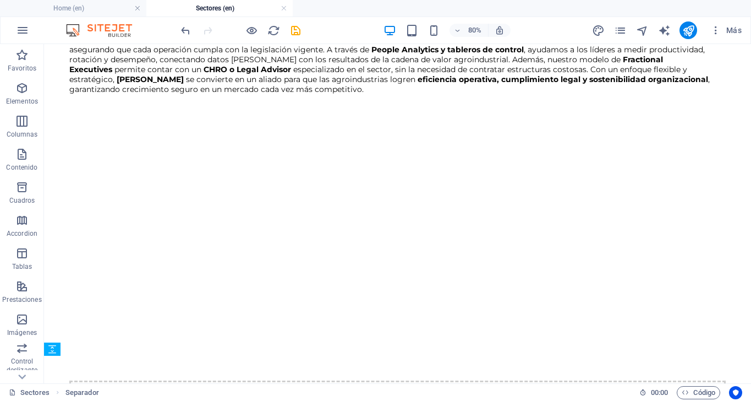
scroll to position [1994, 0]
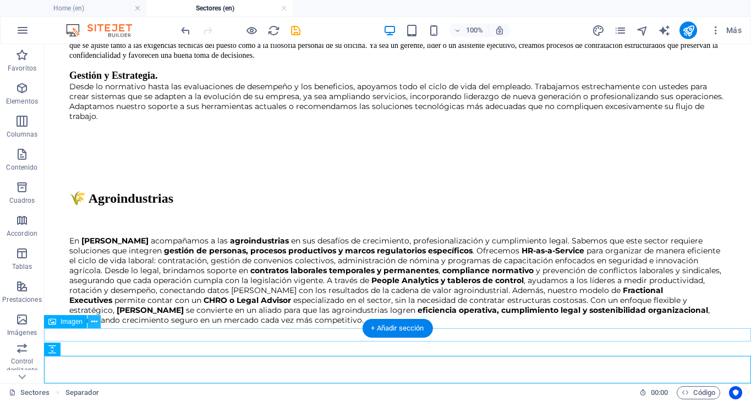
click at [0, 0] on icon at bounding box center [0, 0] width 0 height 0
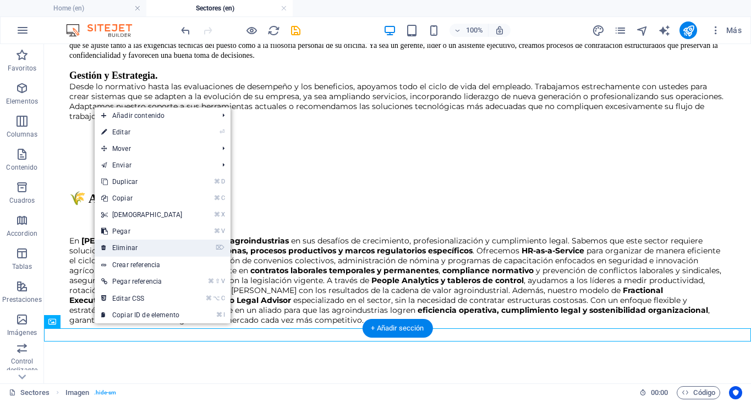
click at [131, 248] on link "⌦ Eliminar" at bounding box center [142, 247] width 95 height 17
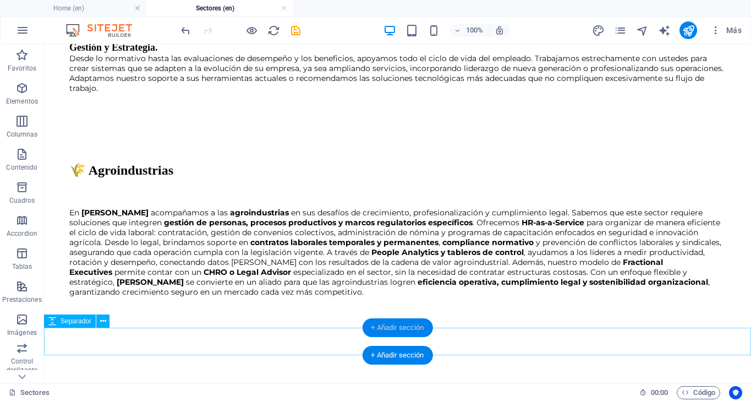
scroll to position [2022, 0]
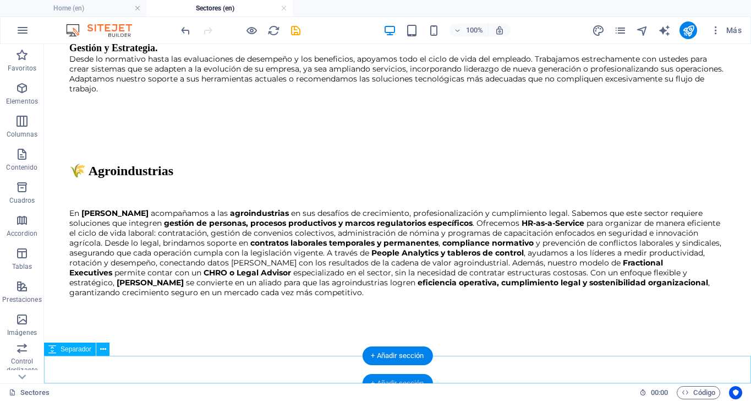
click at [388, 381] on div "+ Añadir sección" at bounding box center [397, 383] width 70 height 19
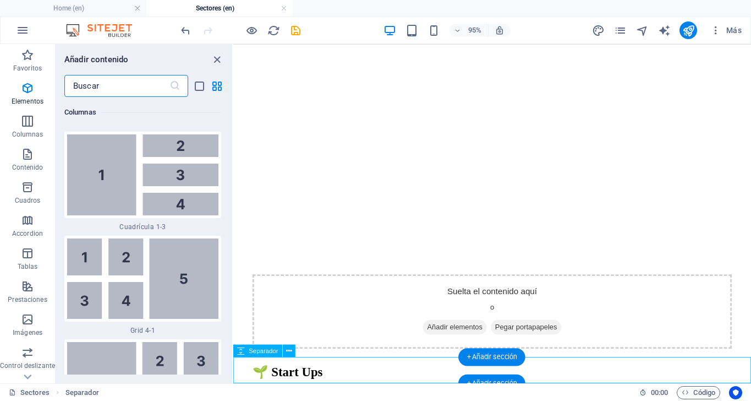
scroll to position [3517, 0]
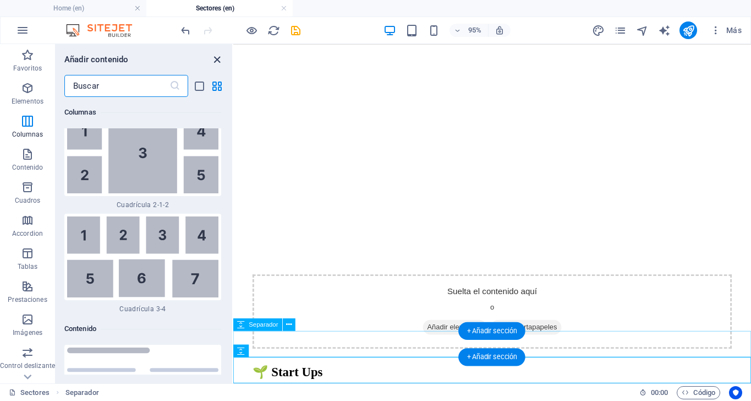
click at [217, 63] on icon "close panel" at bounding box center [217, 59] width 13 height 13
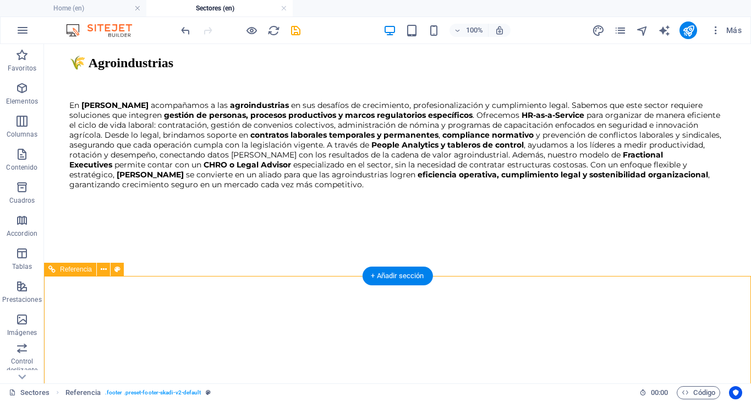
scroll to position [2127, 0]
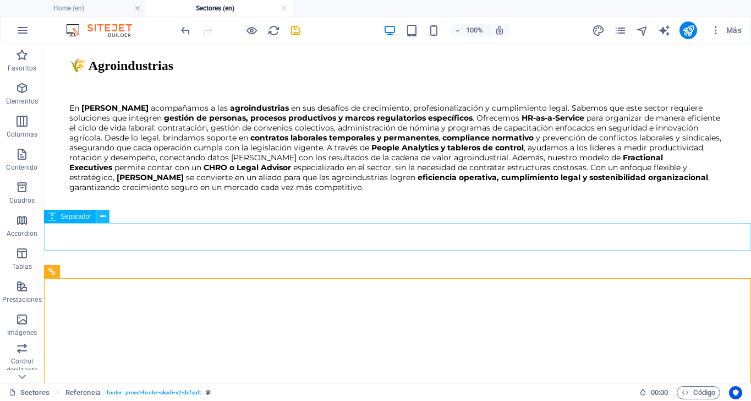
click at [0, 0] on icon at bounding box center [0, 0] width 0 height 0
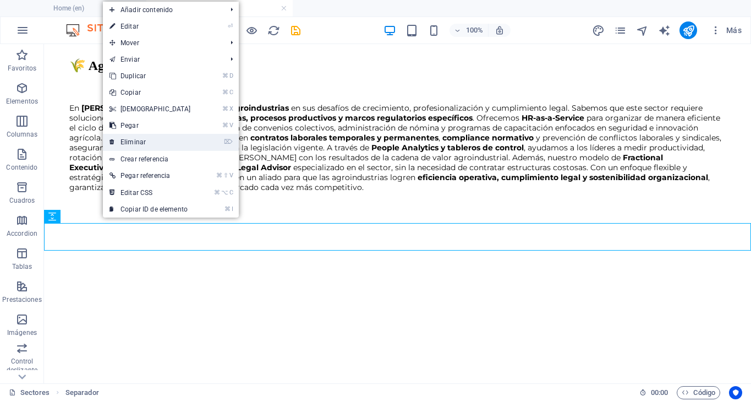
click at [143, 142] on link "⌦ Eliminar" at bounding box center [150, 142] width 95 height 17
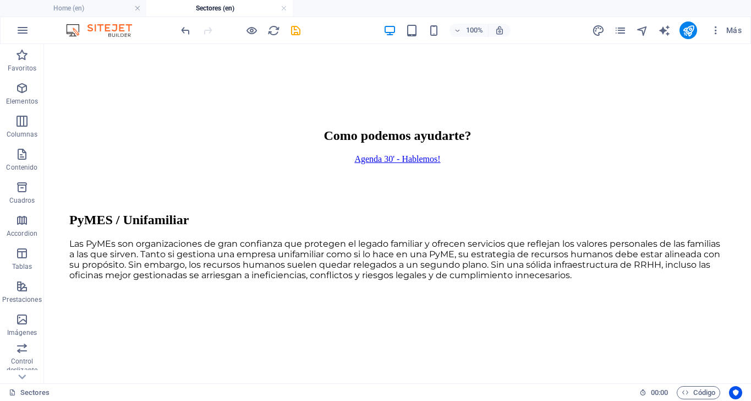
scroll to position [1294, 0]
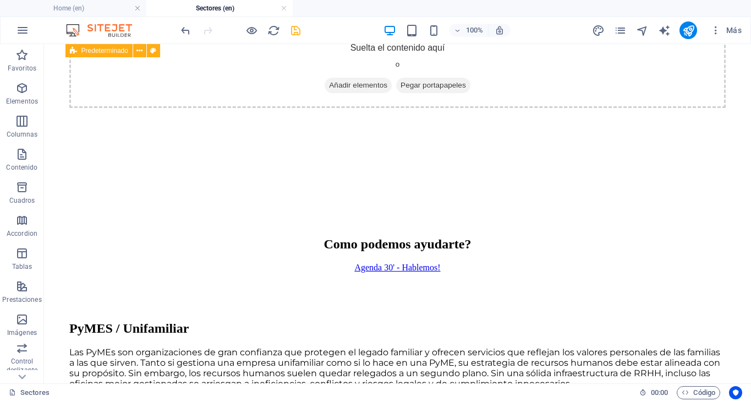
click at [0, 0] on icon "save" at bounding box center [0, 0] width 0 height 0
click at [0, 0] on icon "publish" at bounding box center [0, 0] width 0 height 0
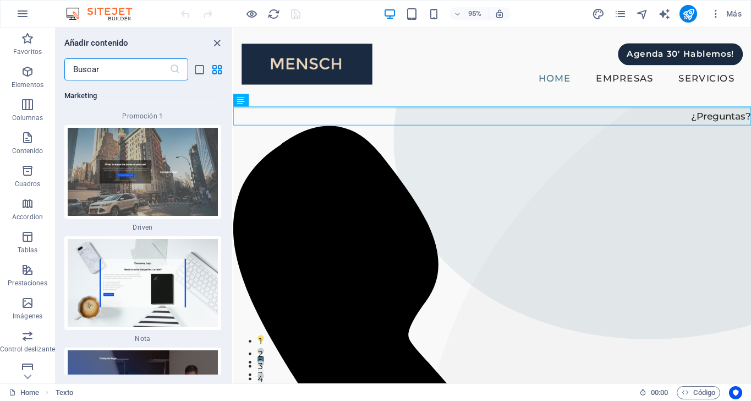
scroll to position [19402, 0]
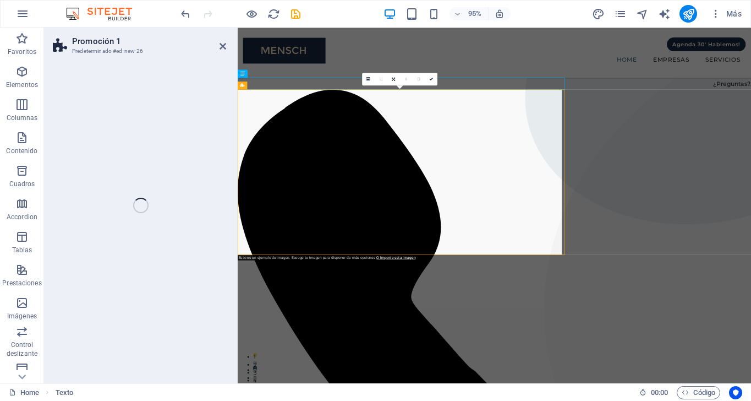
select select "rem"
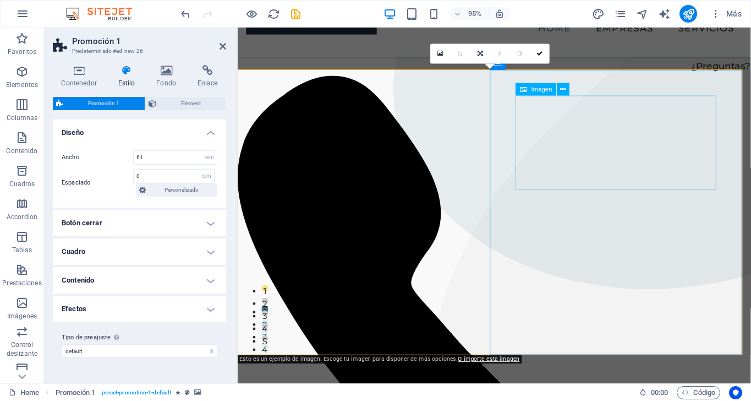
scroll to position [61, 0]
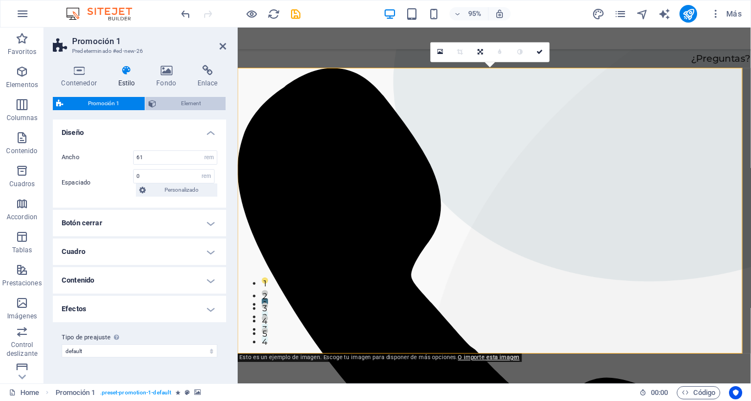
click at [185, 101] on span "Element" at bounding box center [191, 103] width 63 height 13
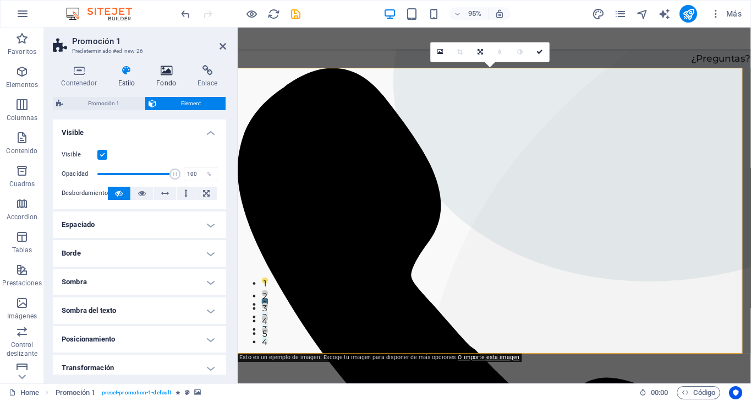
click at [166, 74] on icon at bounding box center [166, 70] width 37 height 11
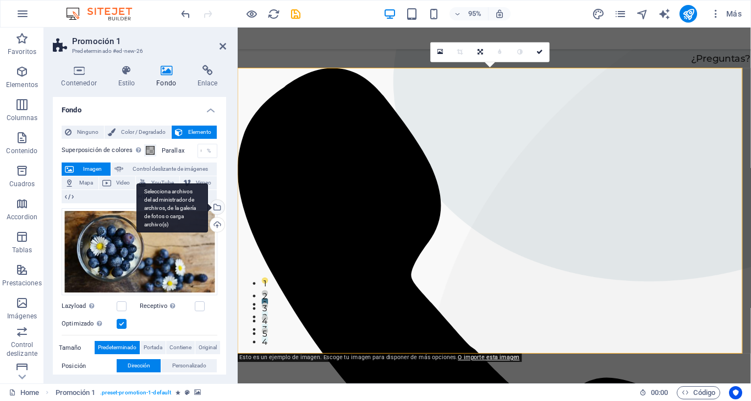
click at [216, 204] on div "Selecciona archivos del administrador de archivos, de la galería de fotos o car…" at bounding box center [216, 208] width 17 height 17
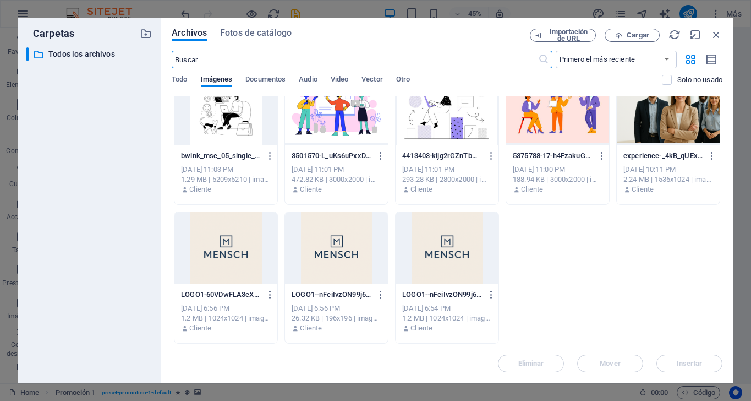
scroll to position [1653, 0]
